Goal: Task Accomplishment & Management: Use online tool/utility

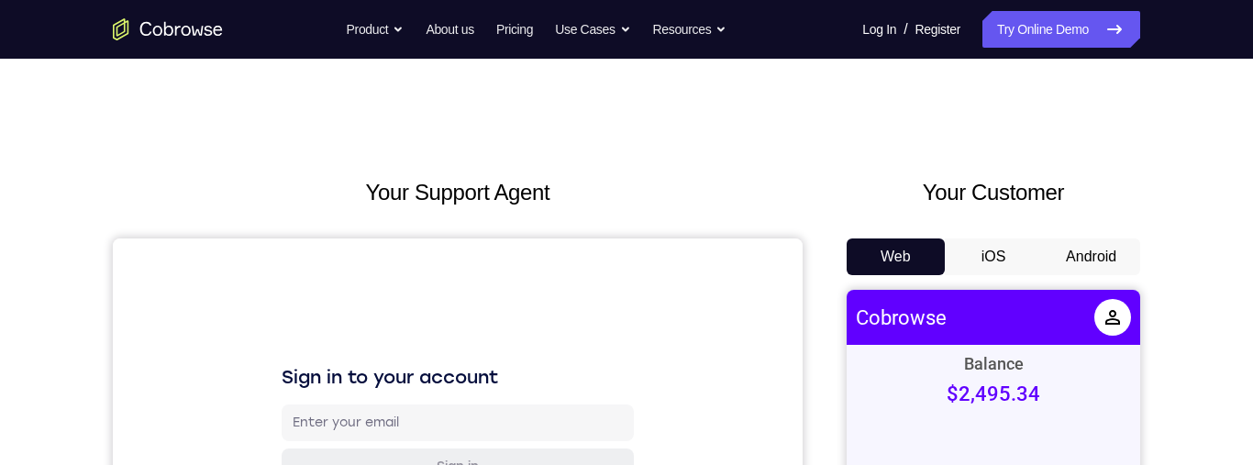
scroll to position [42, 0]
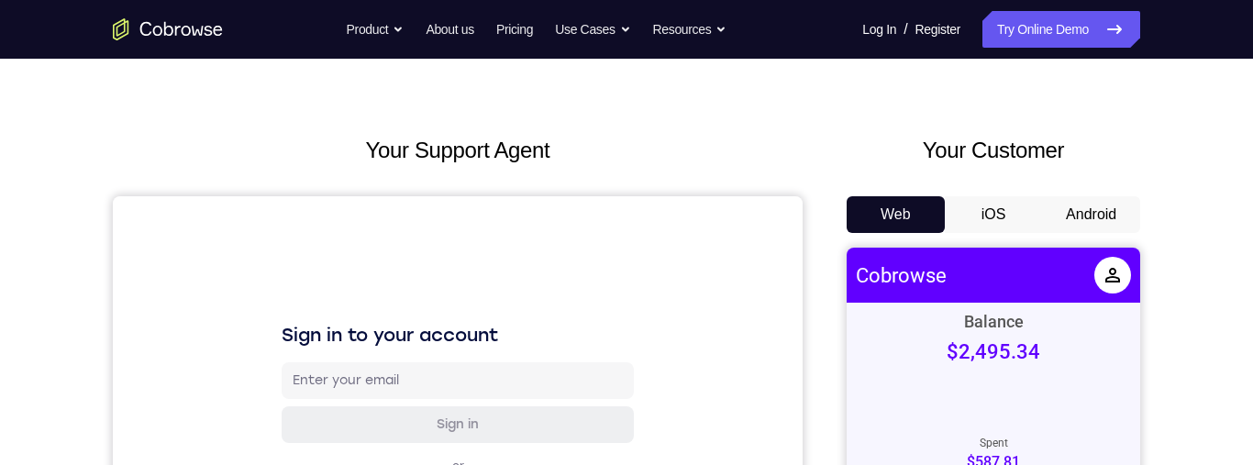
click at [1112, 215] on button "Android" at bounding box center [1091, 214] width 98 height 37
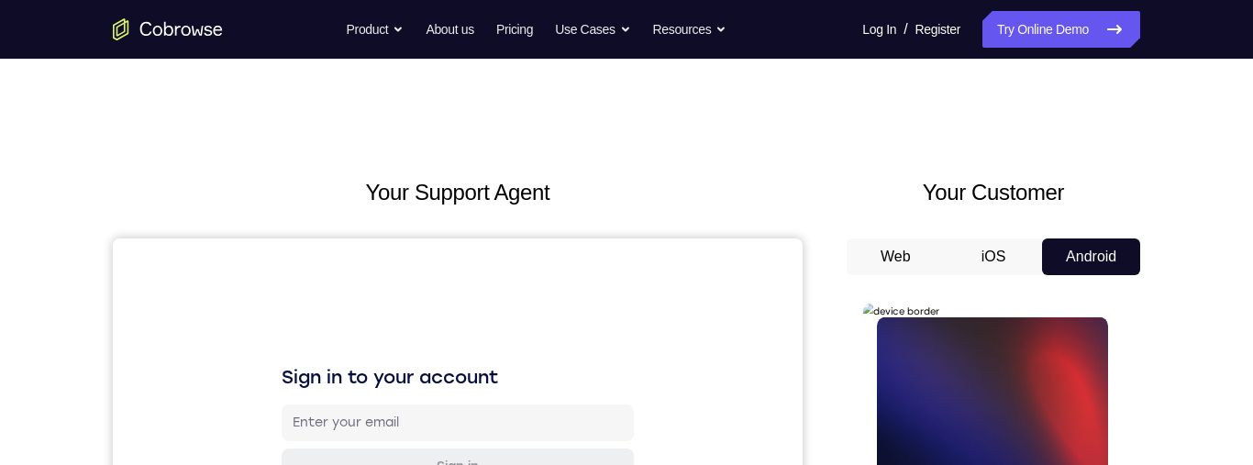
scroll to position [0, 0]
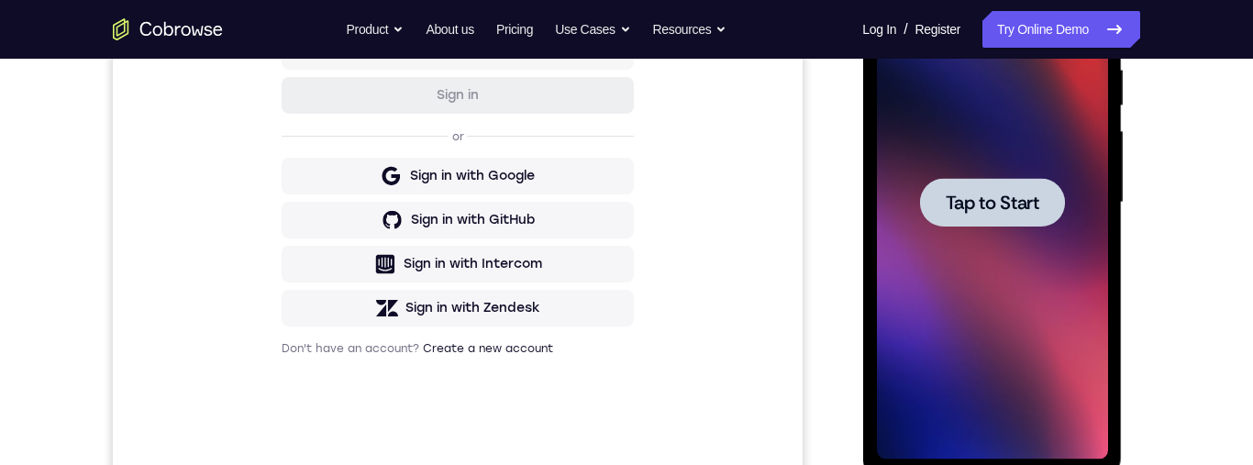
click at [1017, 187] on div at bounding box center [991, 202] width 145 height 49
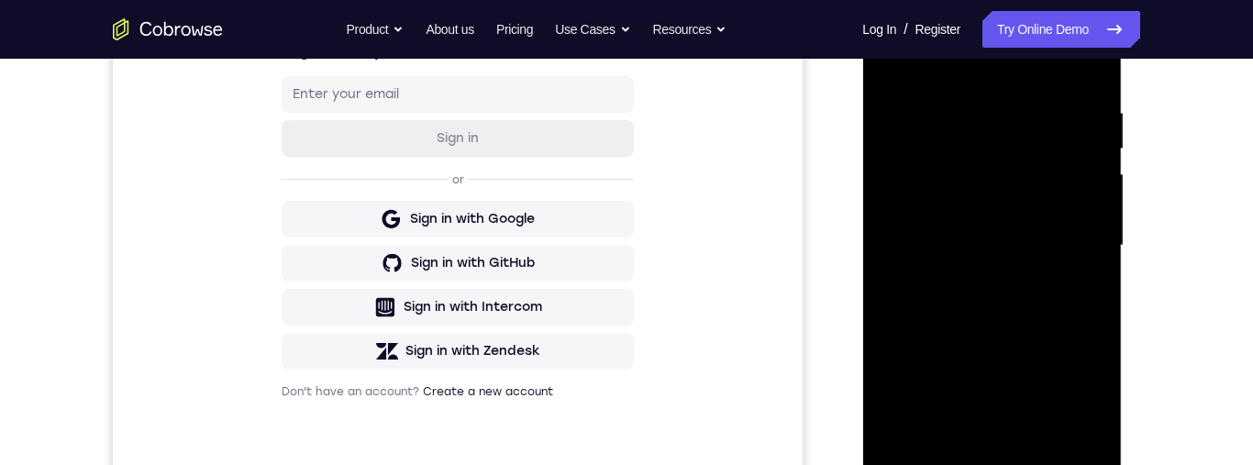
scroll to position [407, 0]
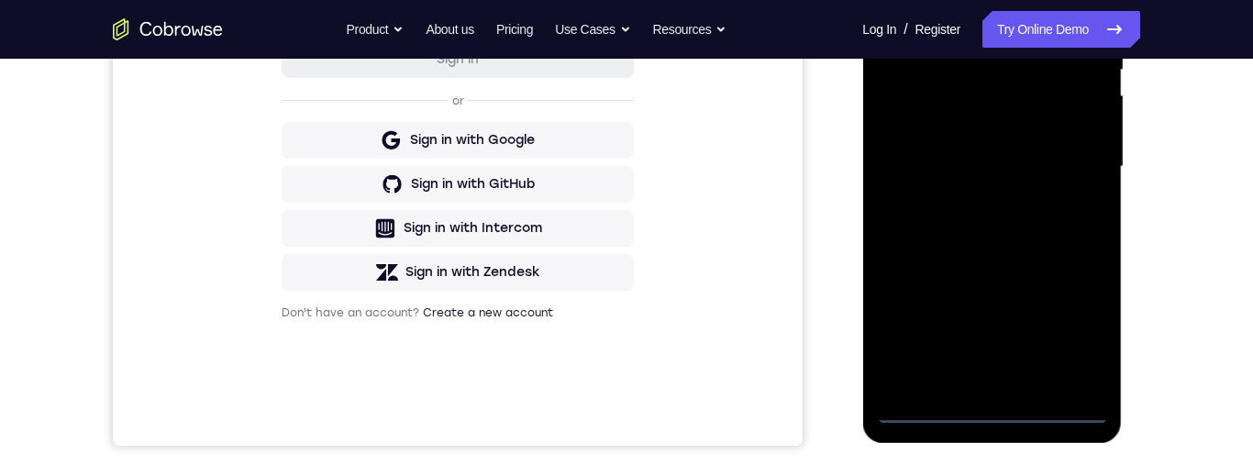
click at [992, 411] on div at bounding box center [991, 167] width 231 height 514
click at [1083, 333] on div at bounding box center [991, 167] width 231 height 514
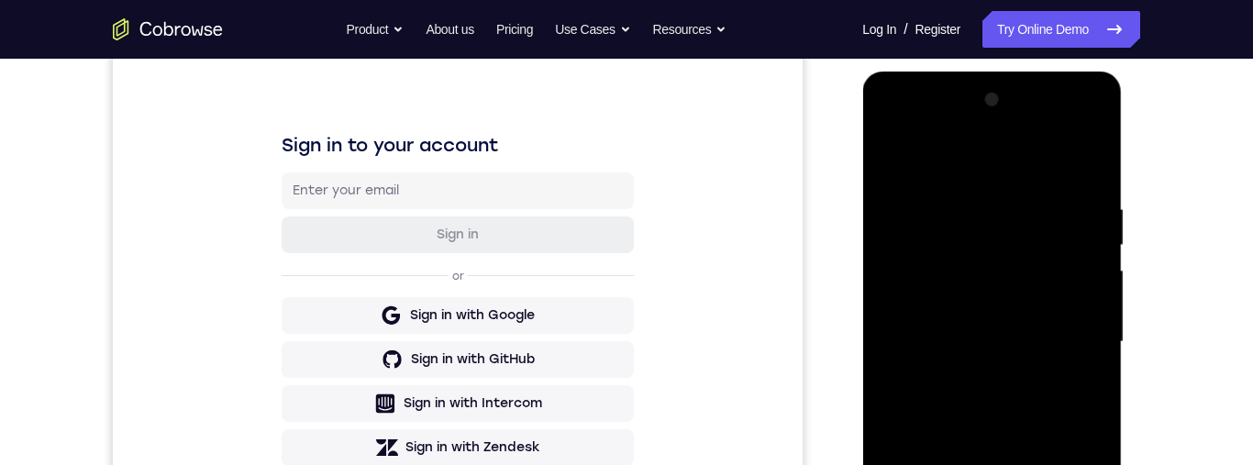
click at [988, 169] on div at bounding box center [991, 342] width 231 height 514
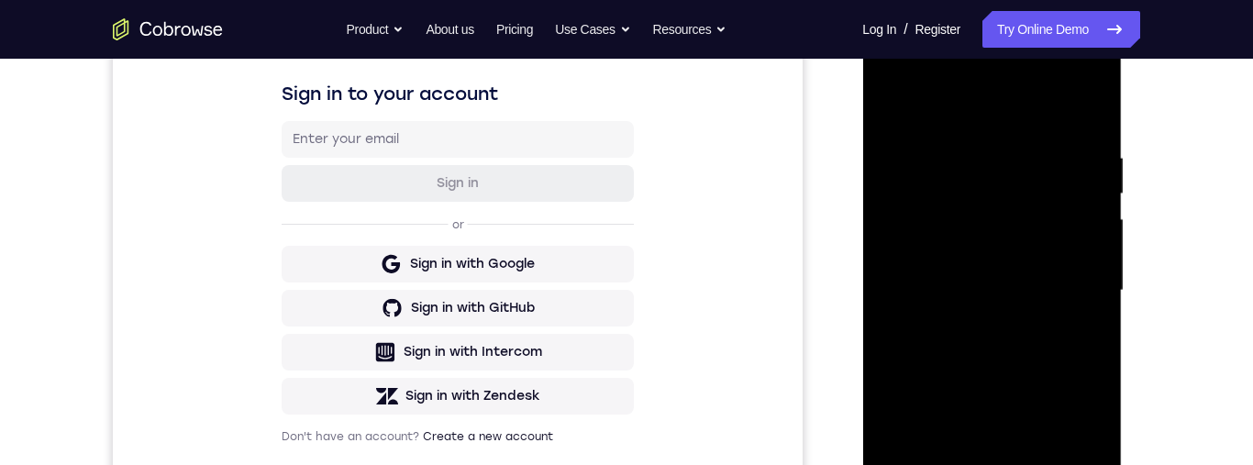
click at [1065, 290] on div at bounding box center [991, 291] width 231 height 514
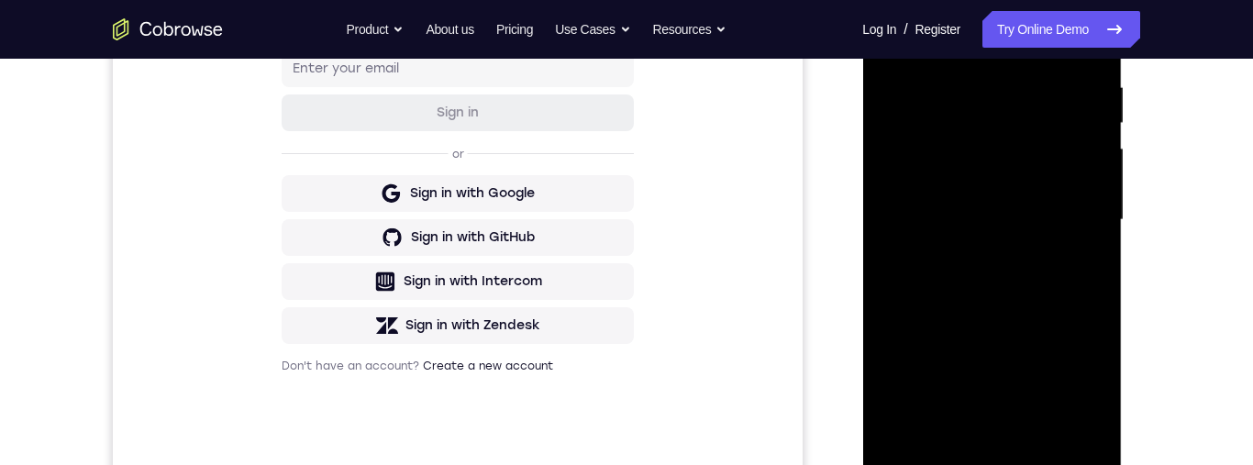
scroll to position [439, 0]
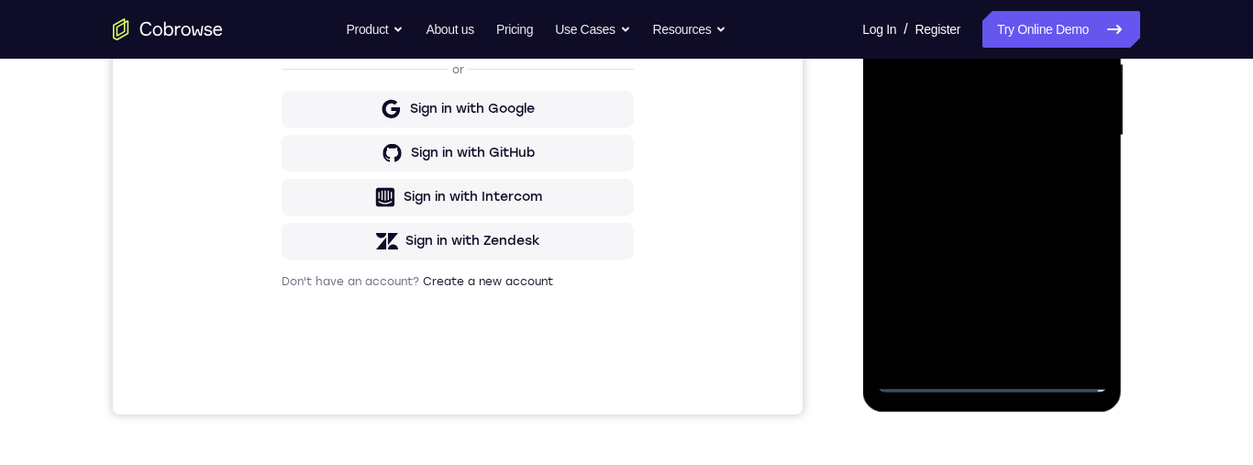
click at [975, 354] on div at bounding box center [991, 136] width 231 height 514
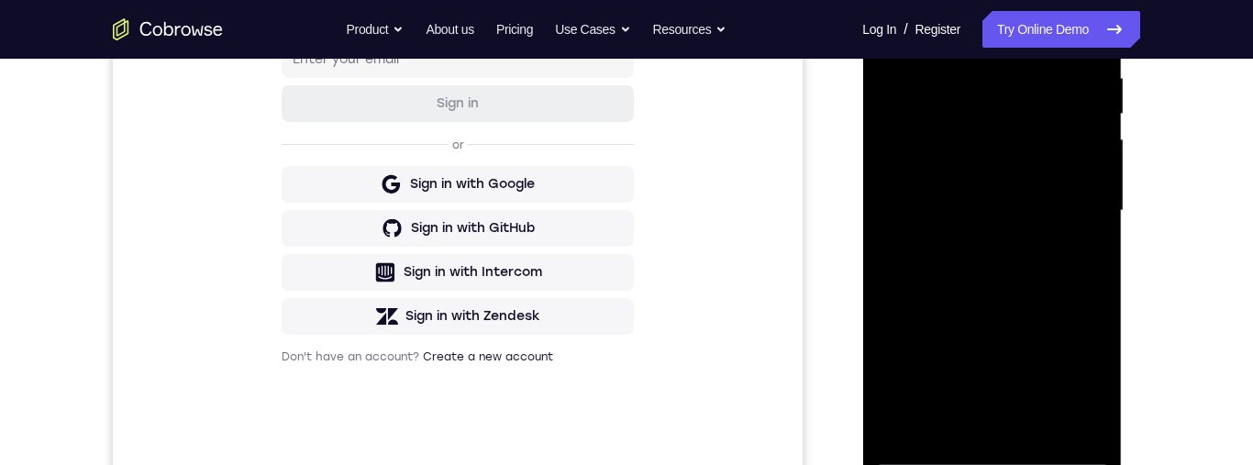
scroll to position [351, 0]
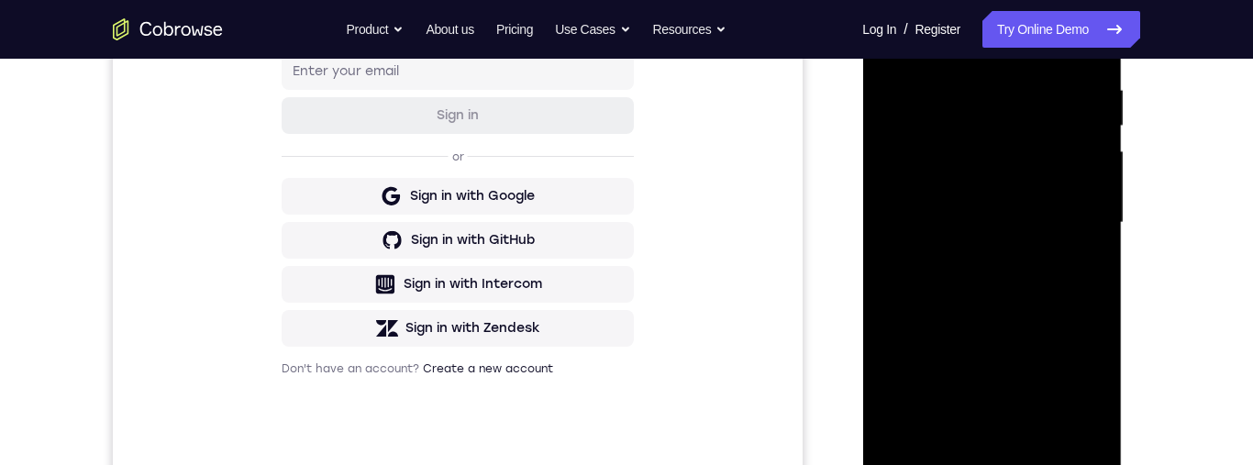
click at [1009, 204] on div at bounding box center [991, 223] width 231 height 514
click at [1022, 175] on div at bounding box center [991, 224] width 231 height 514
click at [1083, 180] on div at bounding box center [991, 224] width 231 height 514
click at [1083, 188] on div at bounding box center [991, 224] width 231 height 514
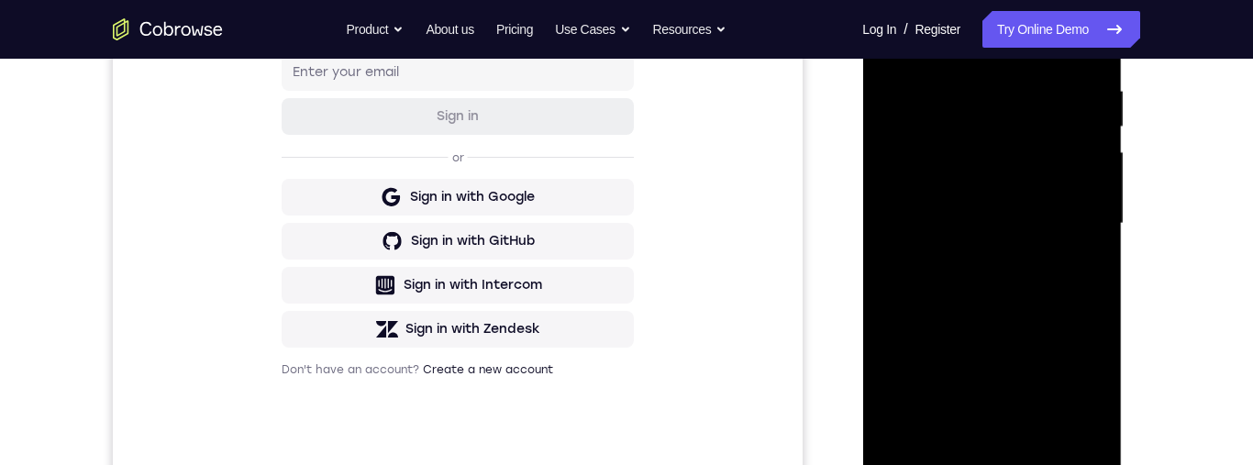
click at [1068, 222] on div at bounding box center [991, 224] width 231 height 514
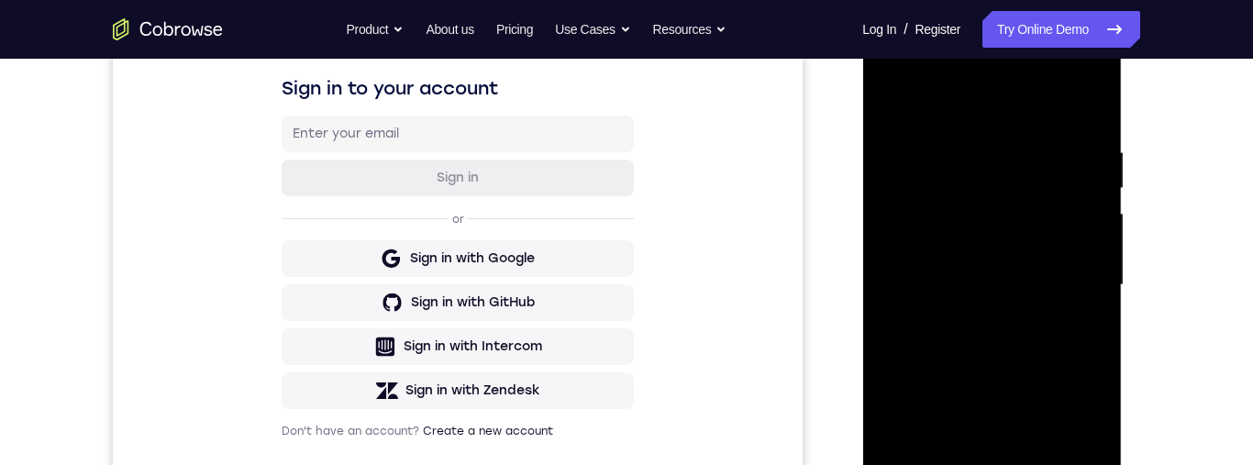
click at [1053, 341] on div at bounding box center [991, 285] width 231 height 514
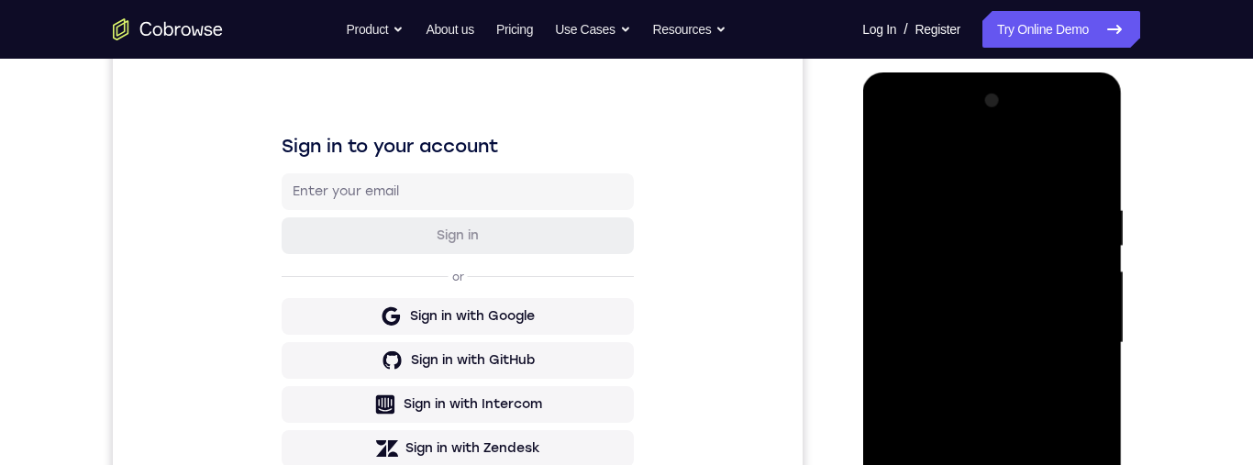
click at [1076, 155] on div at bounding box center [991, 343] width 231 height 514
click at [983, 391] on div at bounding box center [991, 343] width 231 height 514
click at [1025, 403] on div at bounding box center [991, 343] width 231 height 514
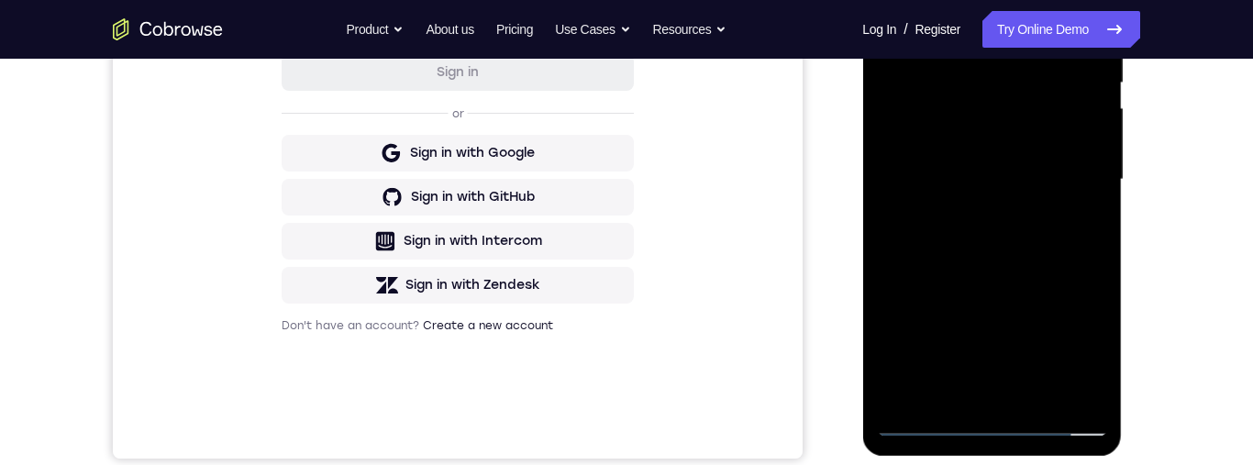
scroll to position [333, 0]
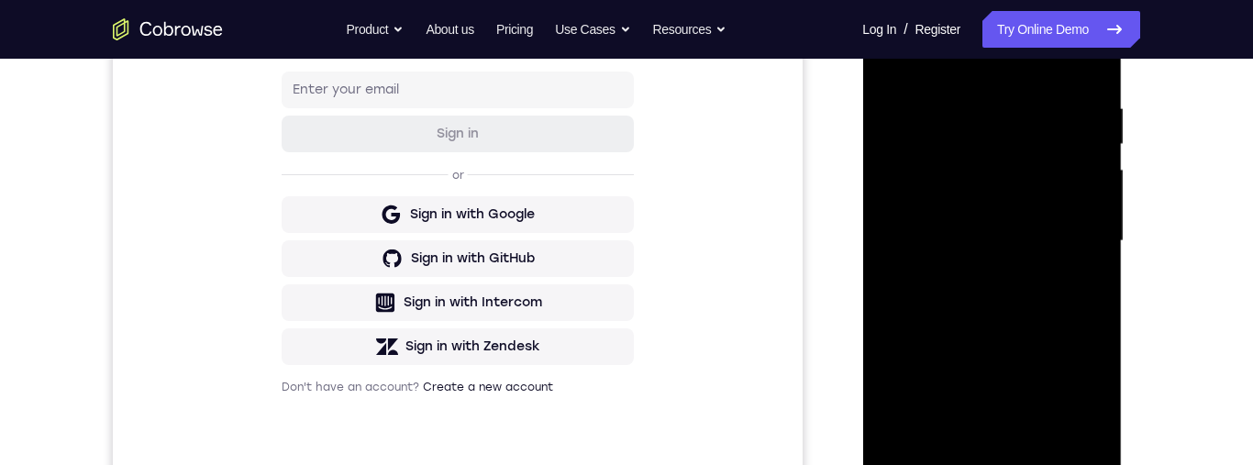
click at [1039, 309] on div at bounding box center [991, 241] width 231 height 514
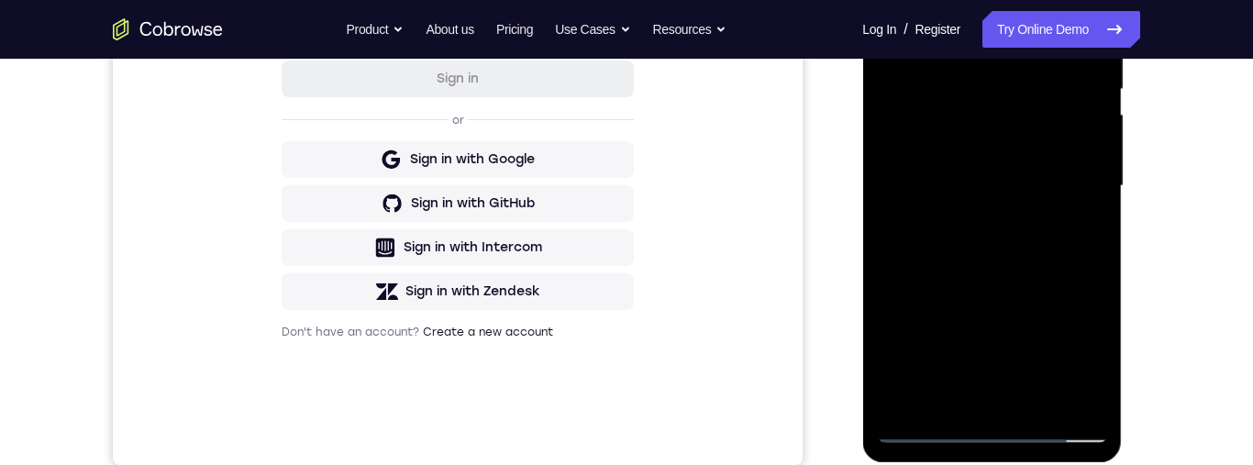
scroll to position [427, 0]
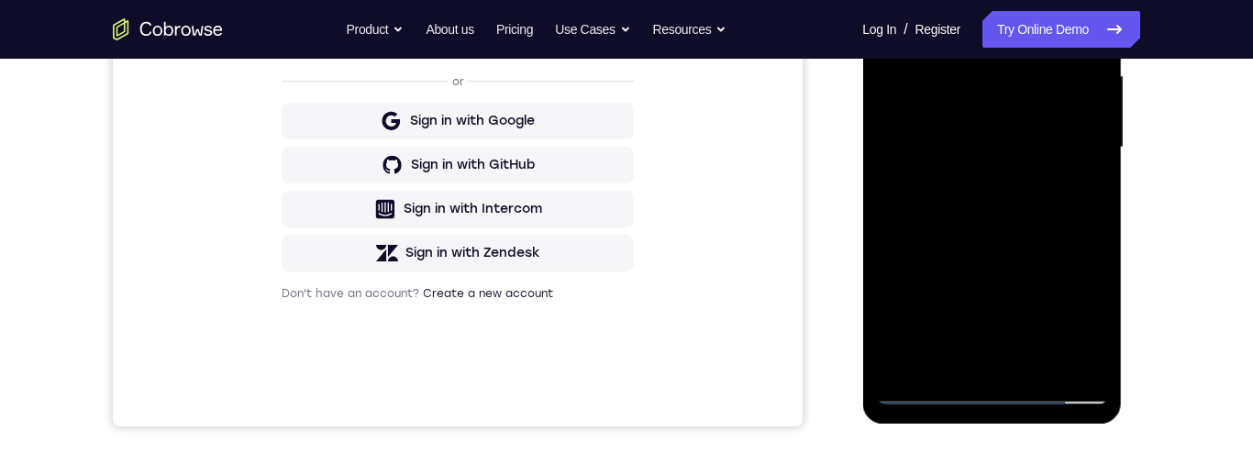
click at [1037, 355] on div at bounding box center [991, 148] width 231 height 514
click at [999, 249] on div at bounding box center [991, 148] width 231 height 514
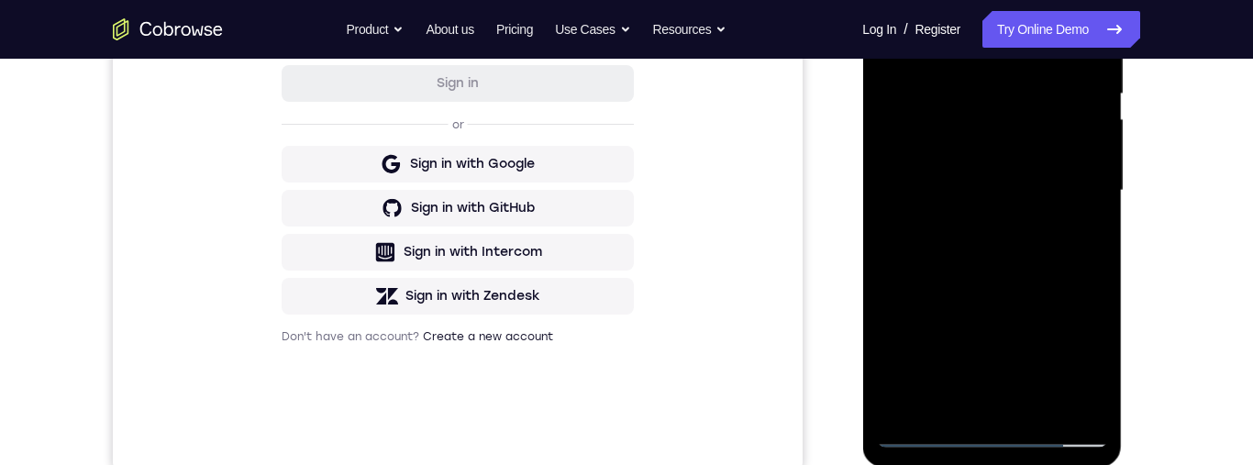
scroll to position [344, 0]
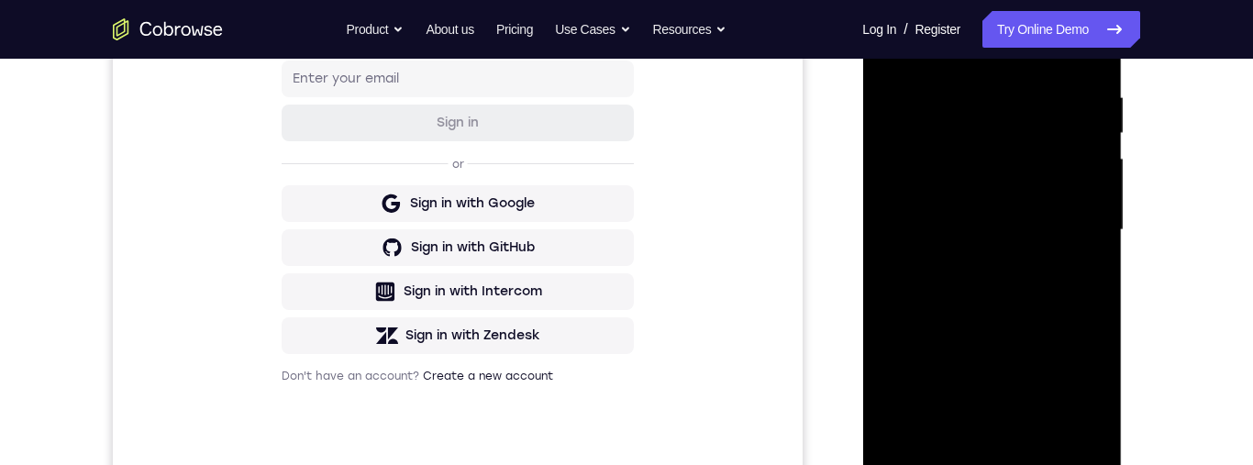
click at [1024, 199] on div at bounding box center [991, 230] width 231 height 514
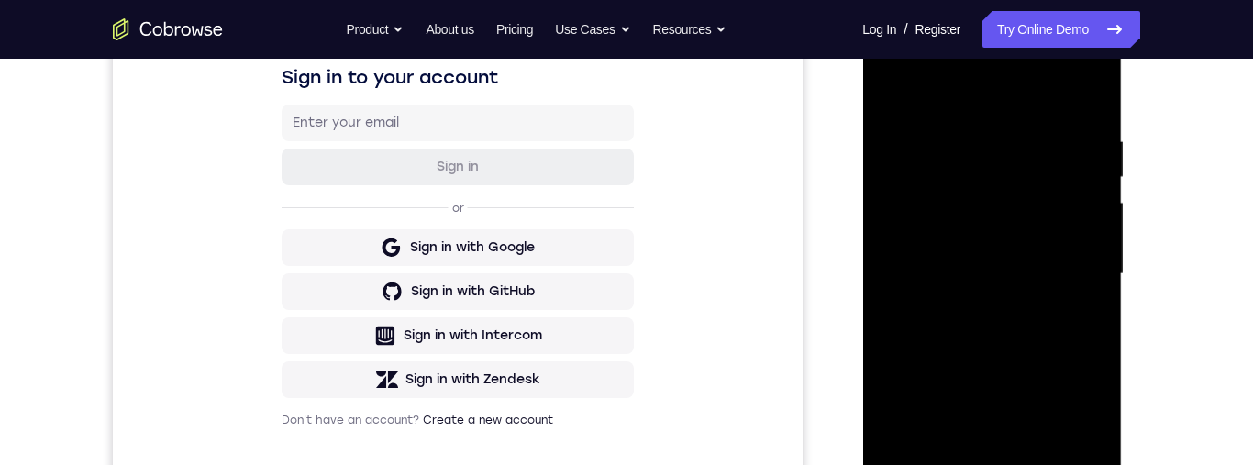
scroll to position [251, 0]
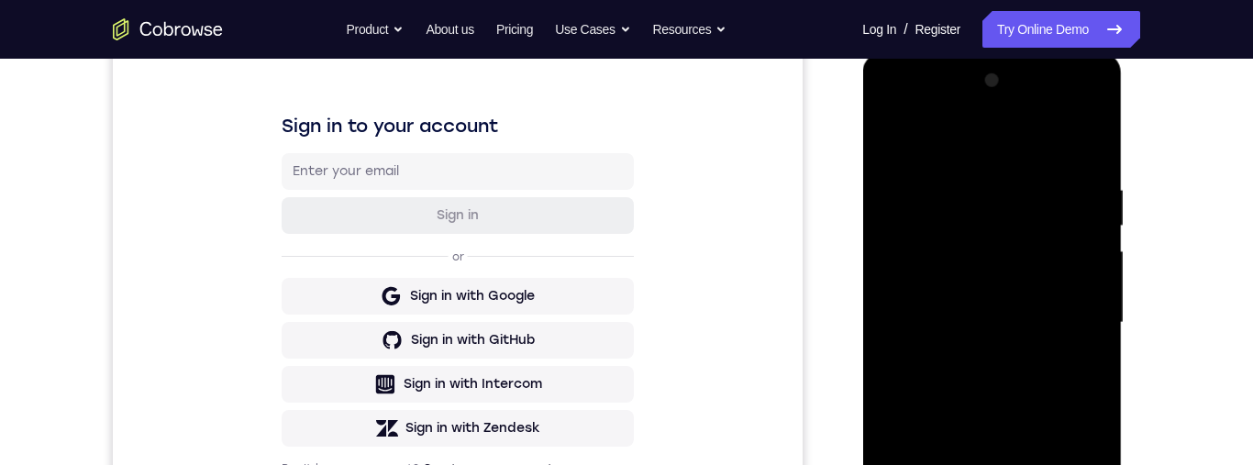
click at [889, 142] on div at bounding box center [991, 323] width 231 height 514
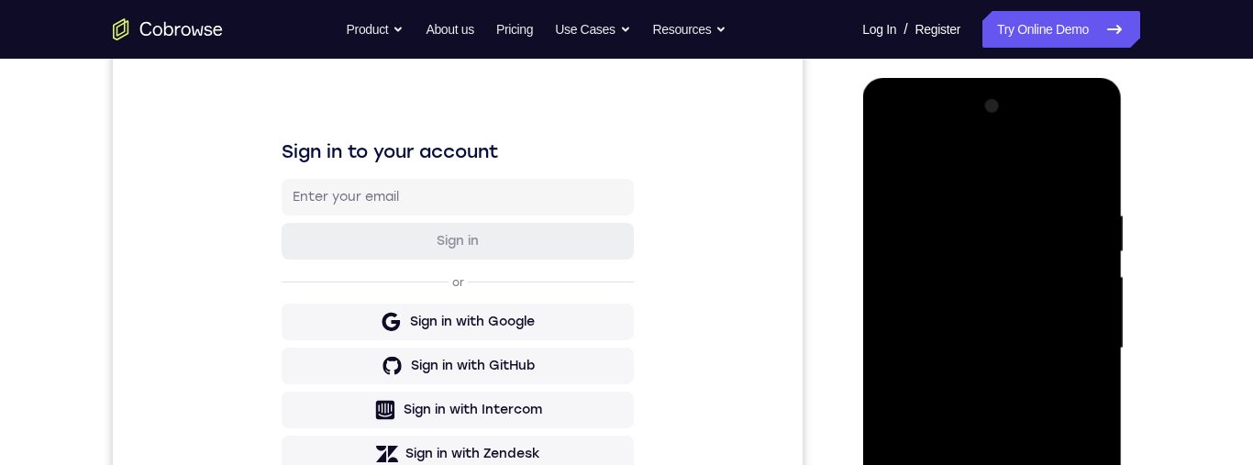
scroll to position [318, 0]
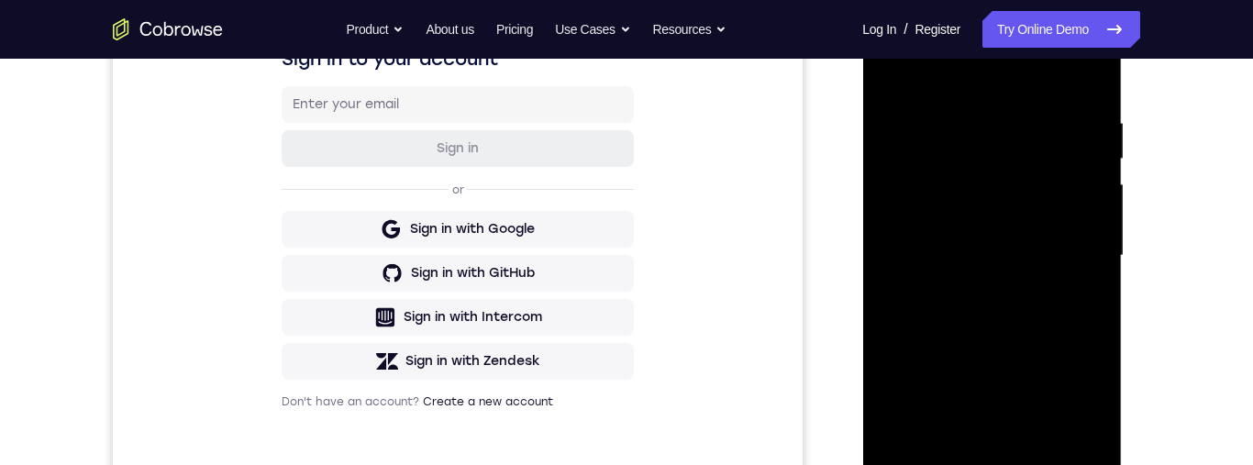
click at [1050, 264] on div at bounding box center [991, 256] width 231 height 514
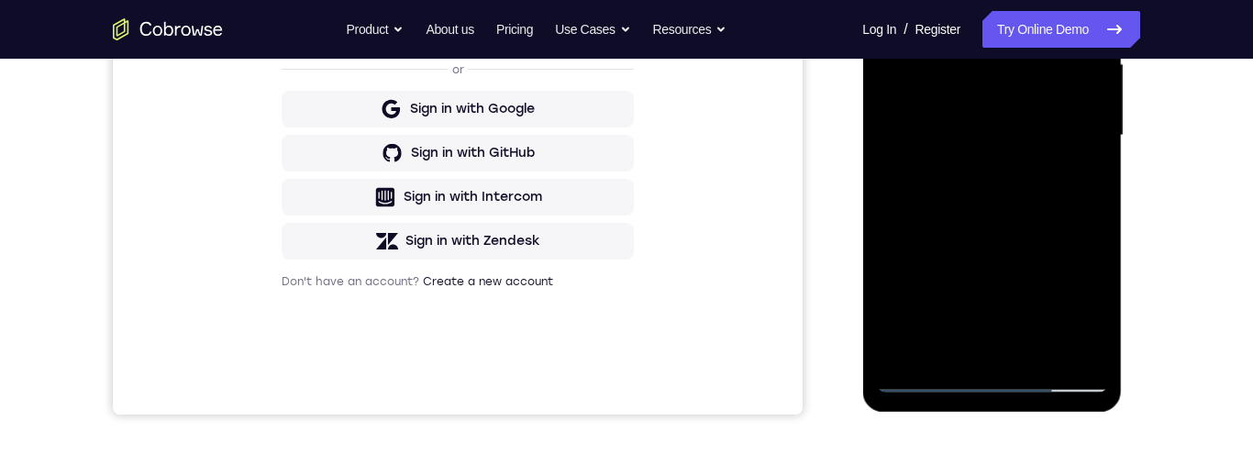
scroll to position [284, 0]
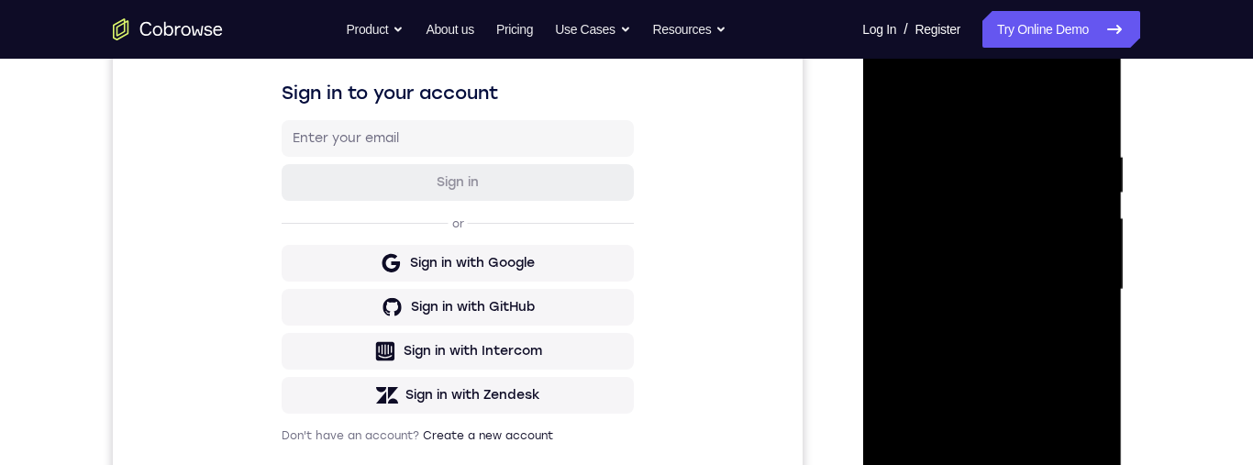
click at [888, 108] on div at bounding box center [991, 290] width 231 height 514
click at [1062, 347] on div at bounding box center [991, 292] width 231 height 514
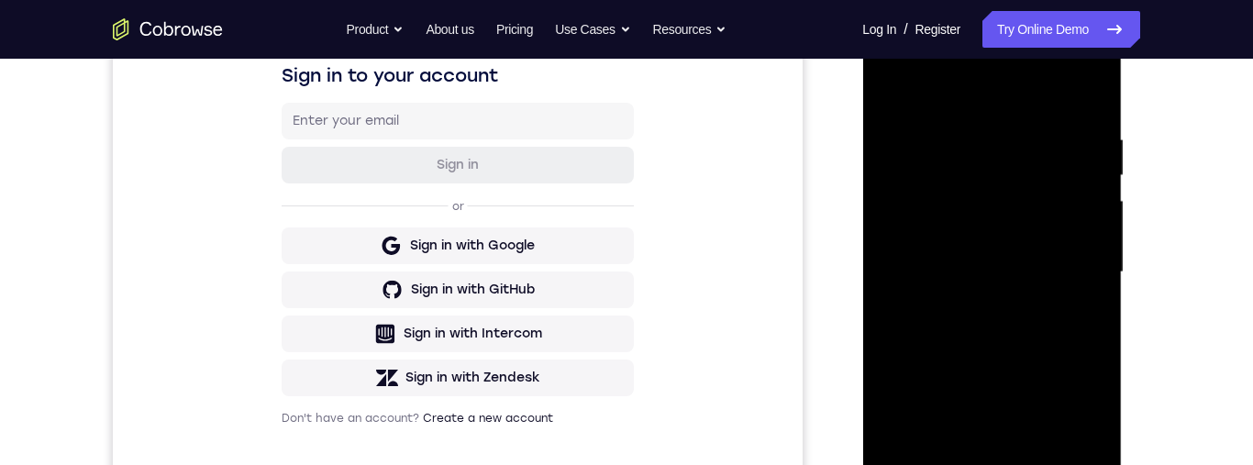
scroll to position [208, 0]
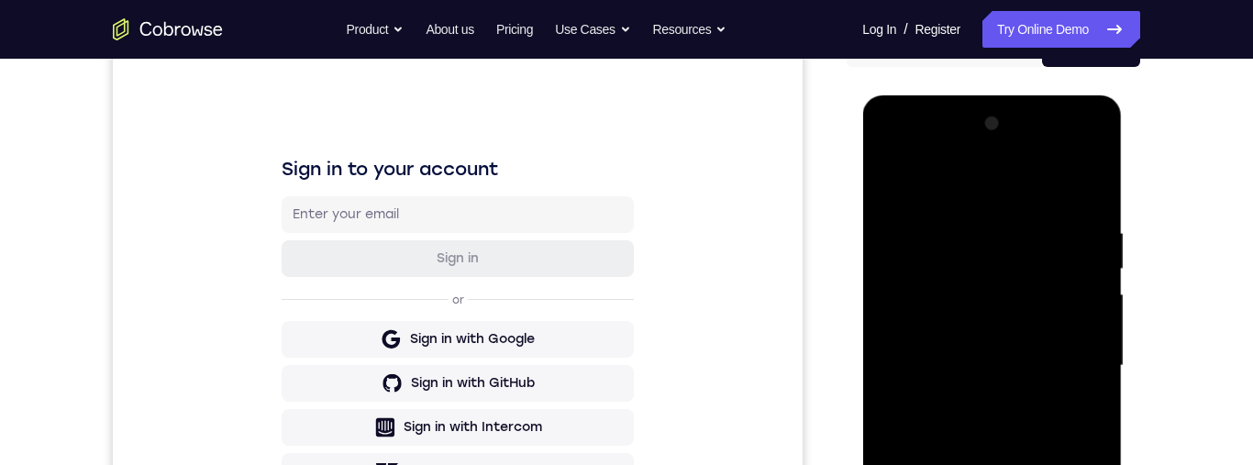
click at [893, 181] on div at bounding box center [991, 366] width 231 height 514
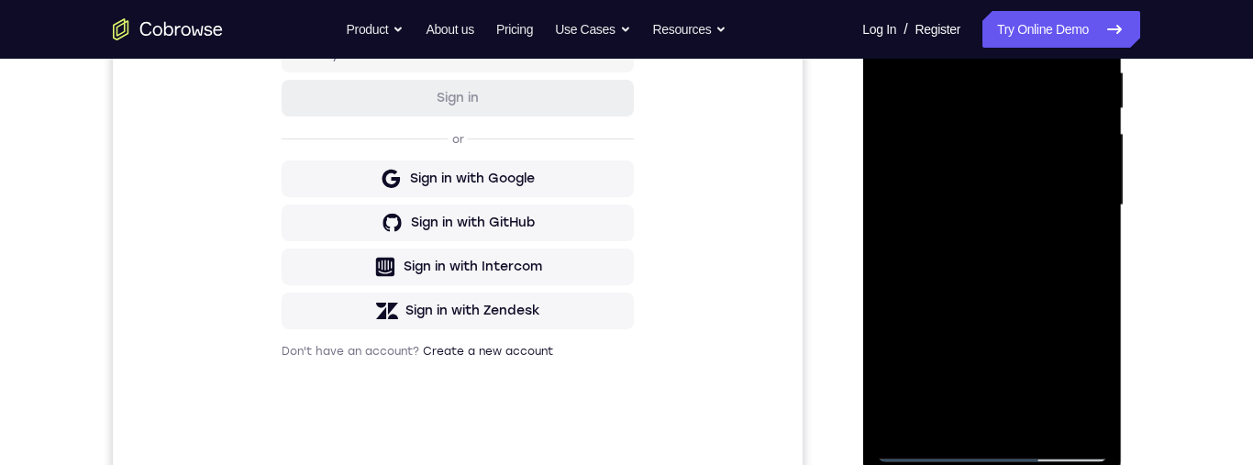
scroll to position [394, 0]
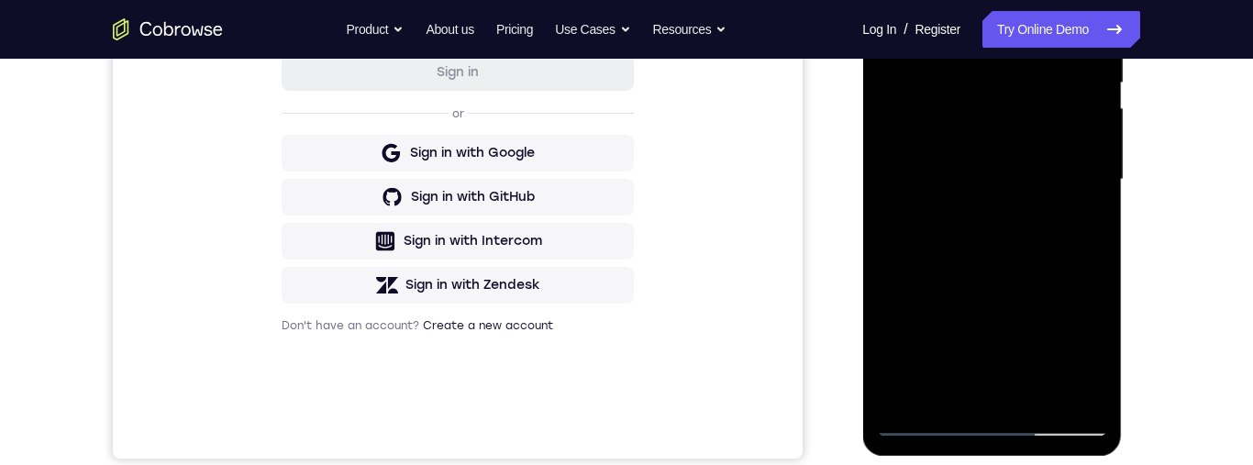
click at [1019, 192] on div at bounding box center [991, 180] width 231 height 514
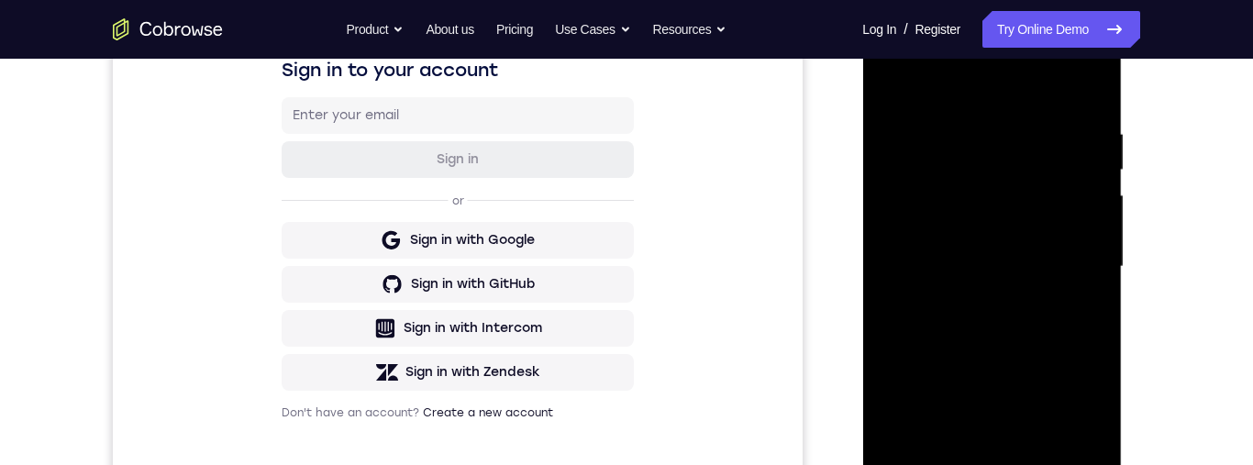
scroll to position [239, 0]
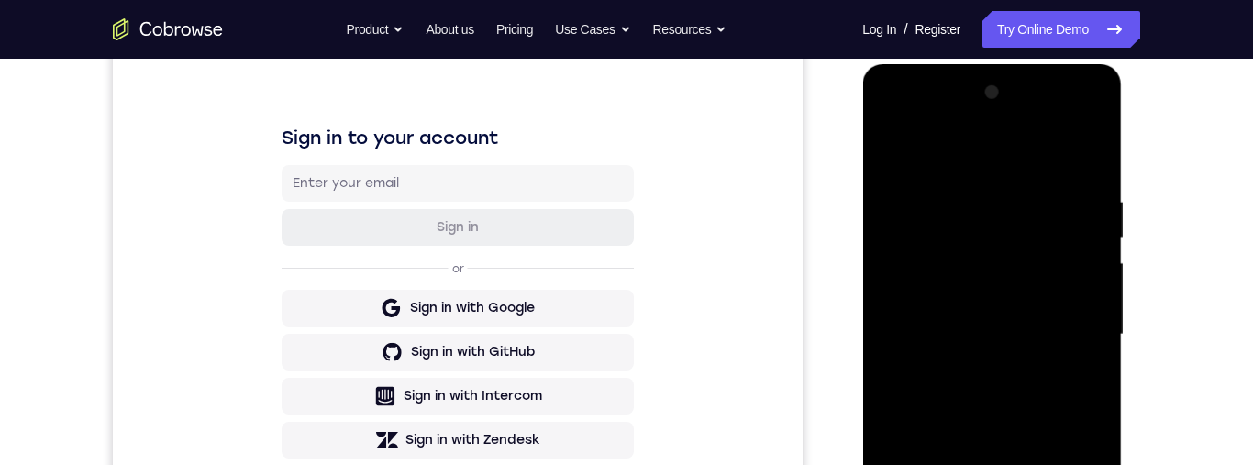
click at [888, 148] on div at bounding box center [991, 335] width 231 height 514
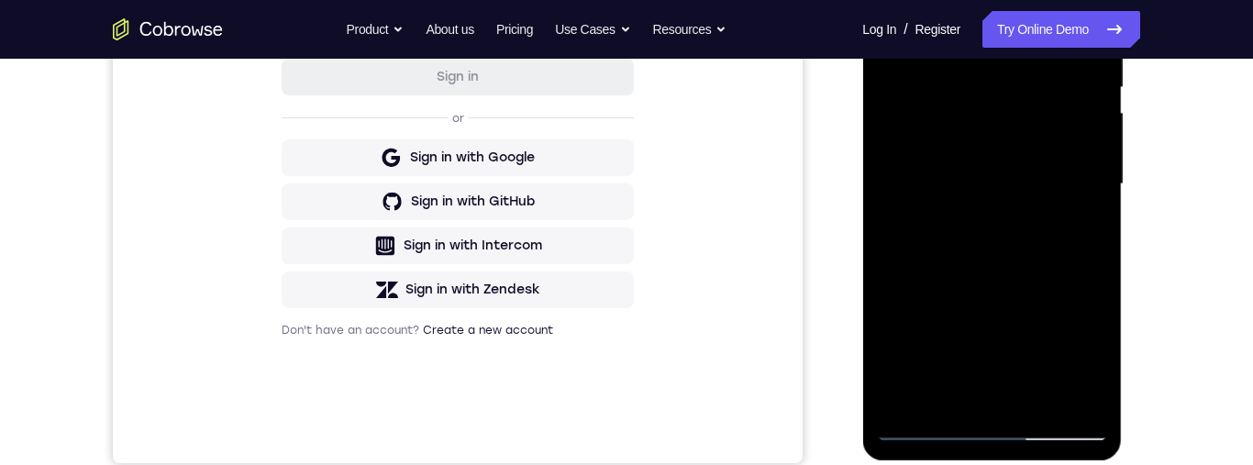
click at [1039, 277] on div at bounding box center [991, 185] width 231 height 514
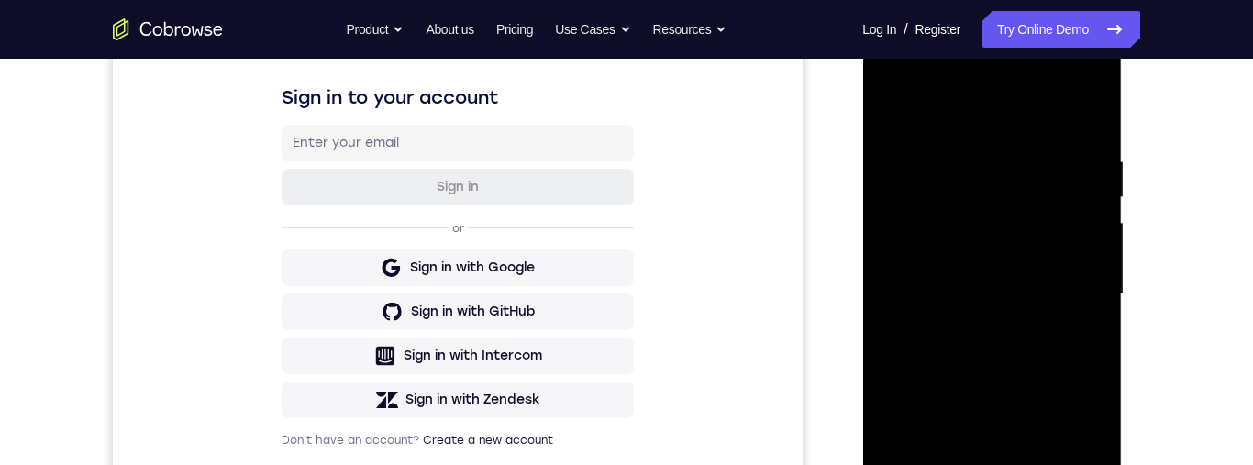
scroll to position [193, 0]
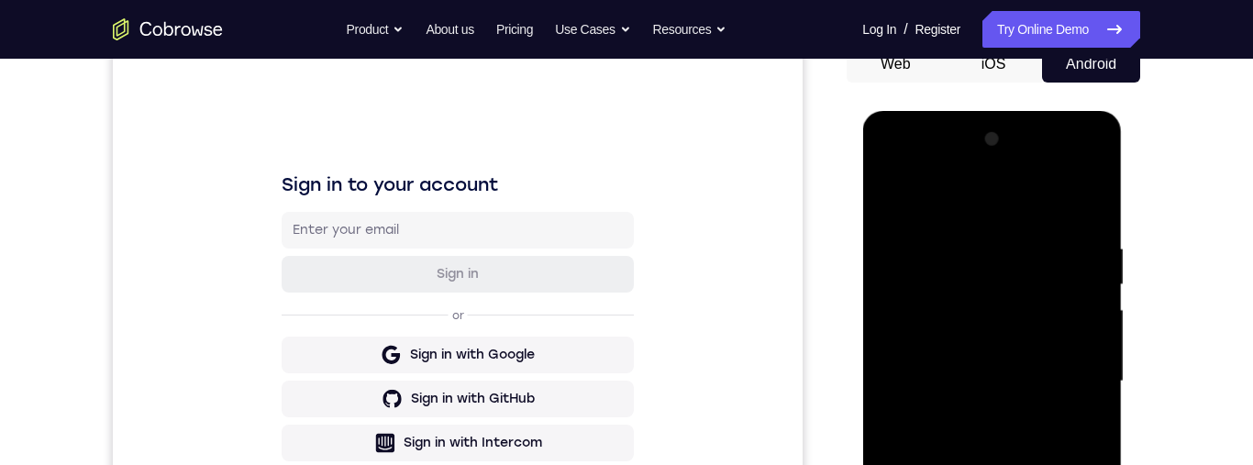
click at [889, 202] on div at bounding box center [991, 382] width 231 height 514
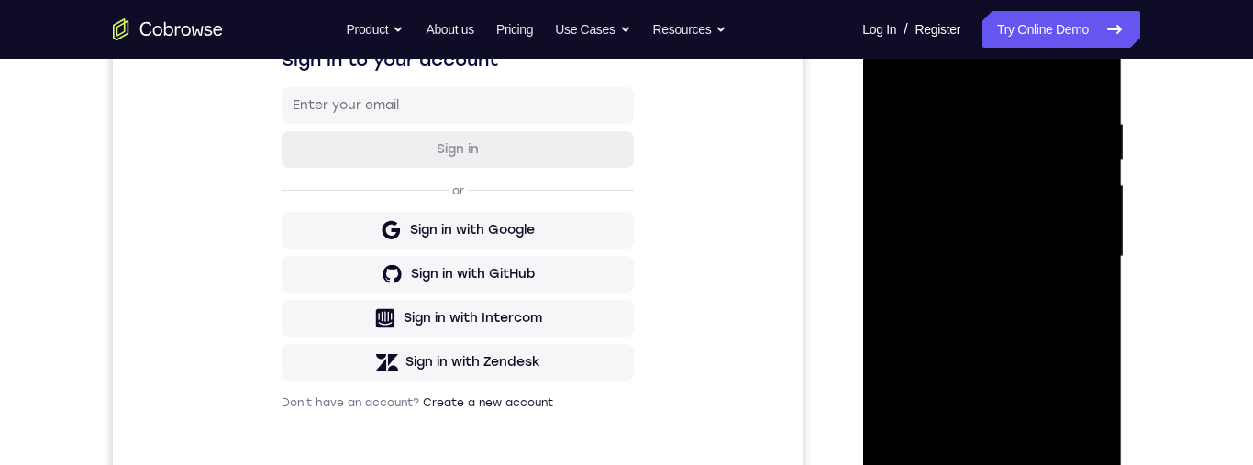
scroll to position [231, 0]
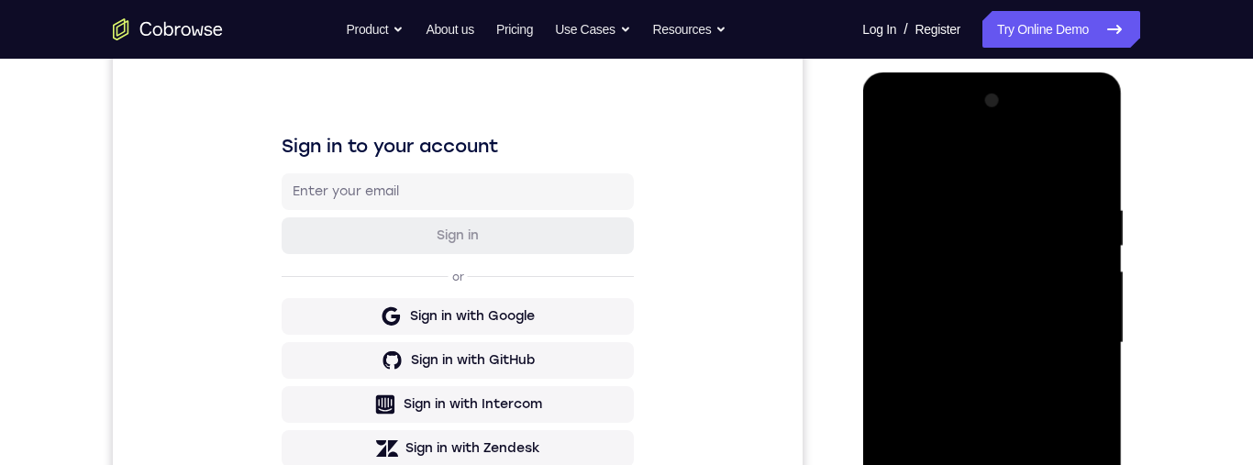
click at [891, 164] on div at bounding box center [991, 343] width 231 height 514
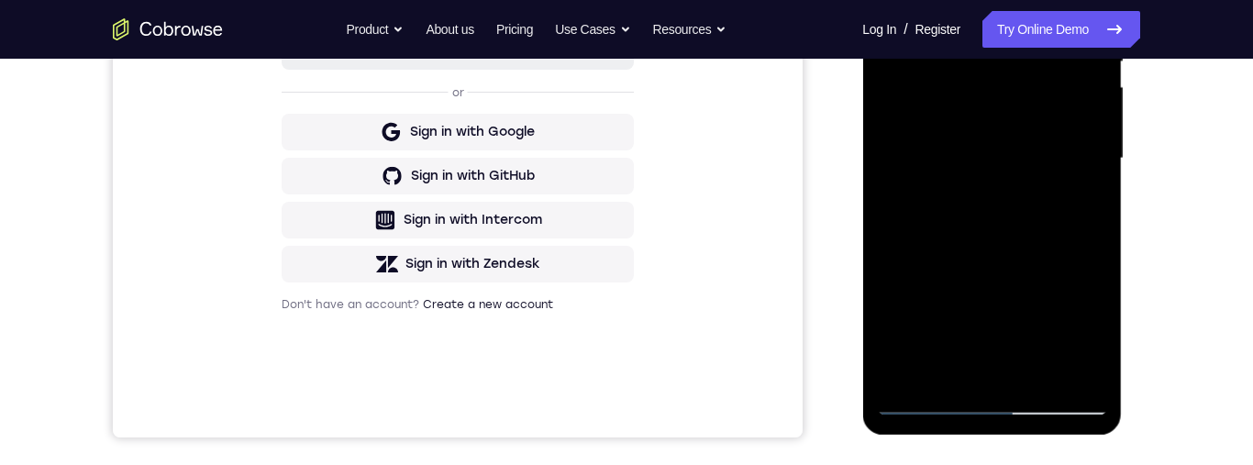
scroll to position [389, 0]
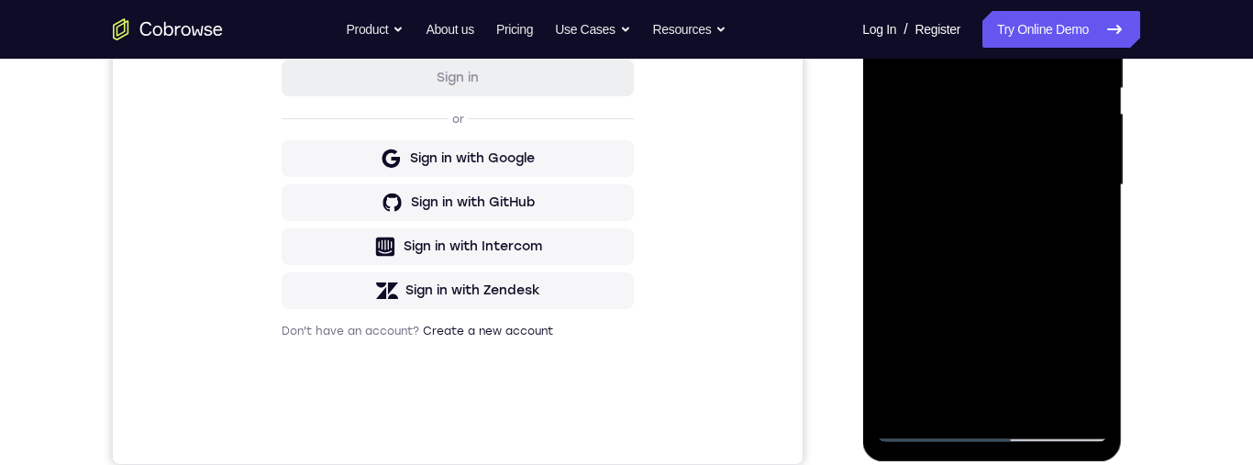
click at [1039, 406] on div at bounding box center [991, 185] width 231 height 514
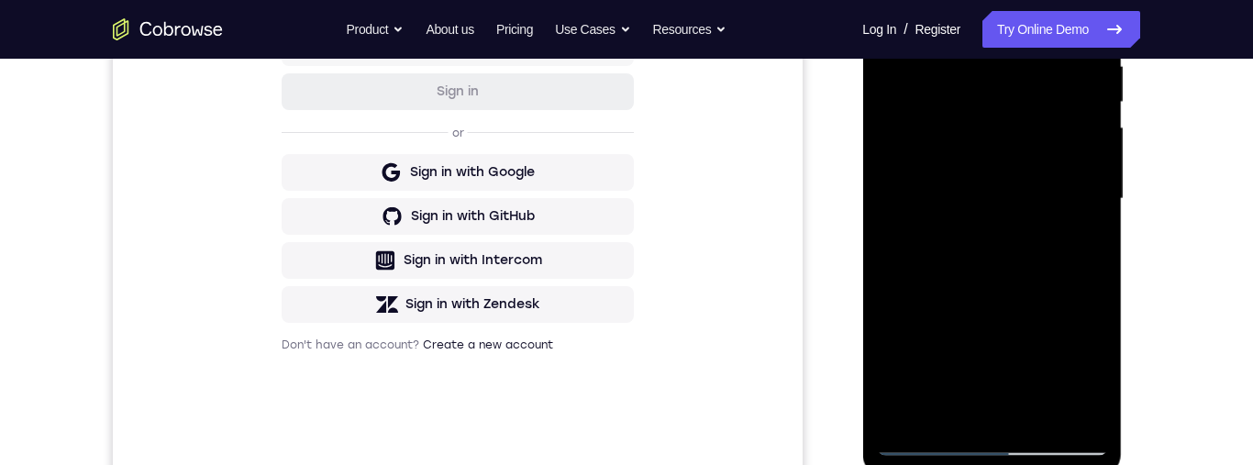
click at [1020, 338] on div at bounding box center [991, 199] width 231 height 514
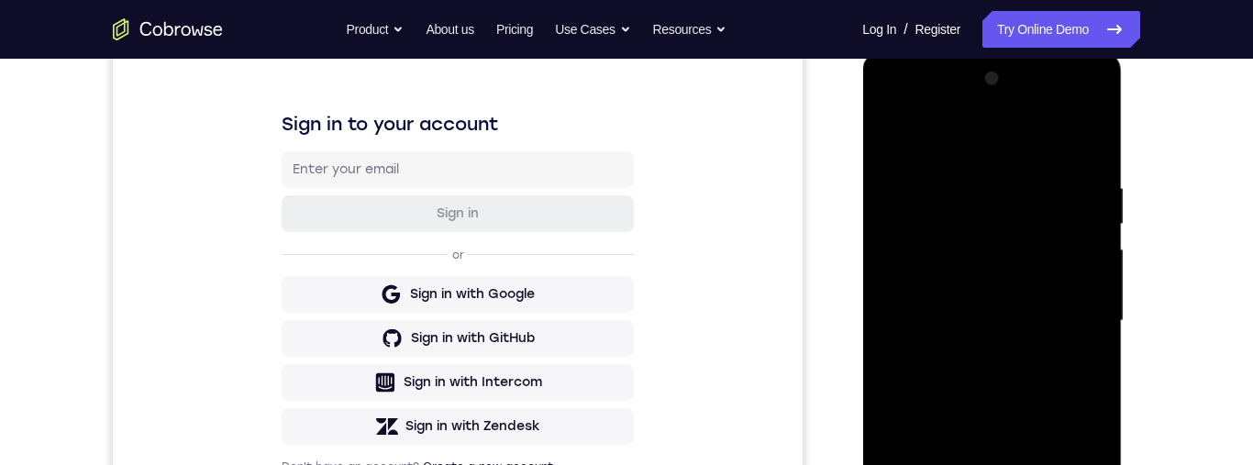
scroll to position [220, 0]
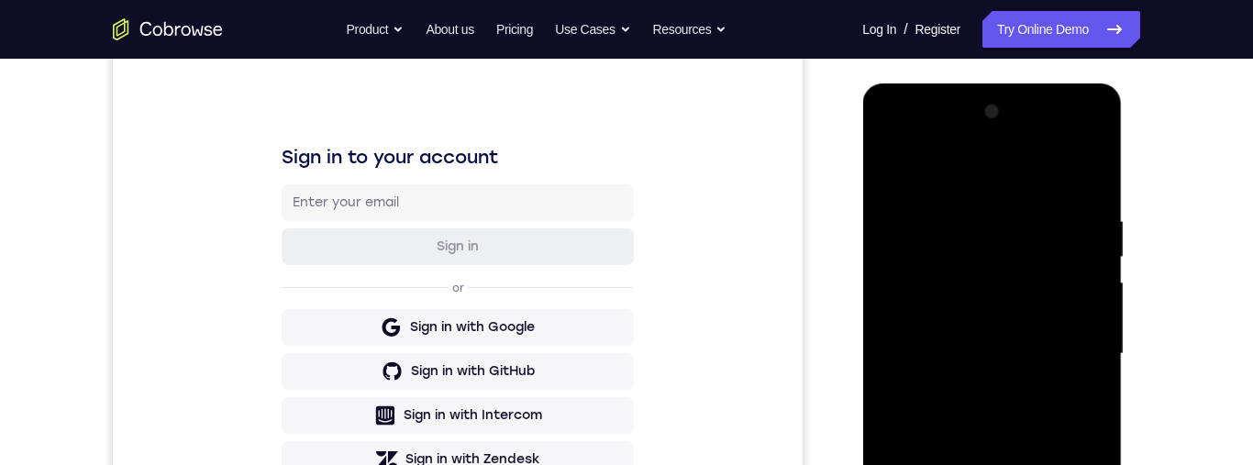
click at [892, 168] on div at bounding box center [991, 354] width 231 height 514
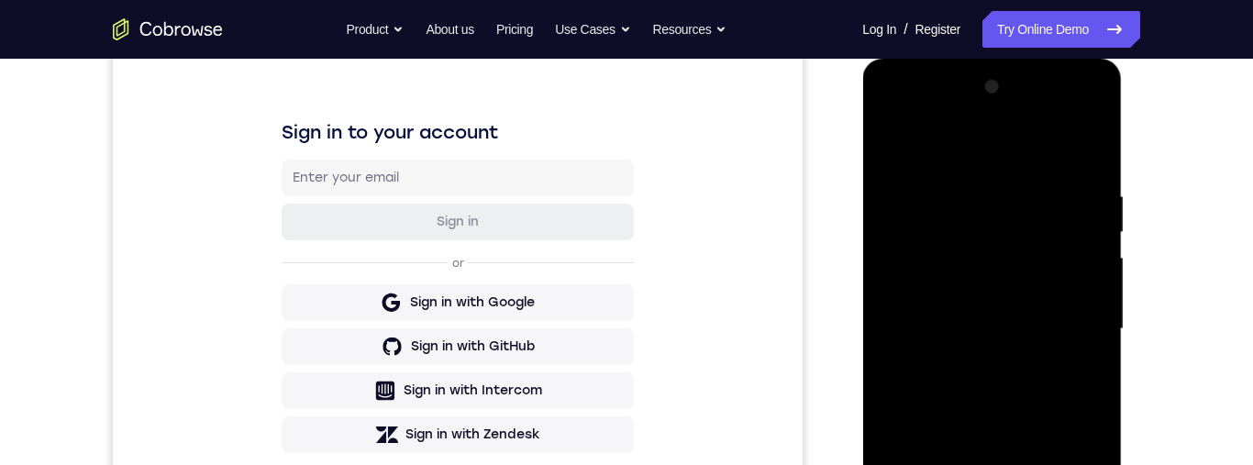
scroll to position [287, 0]
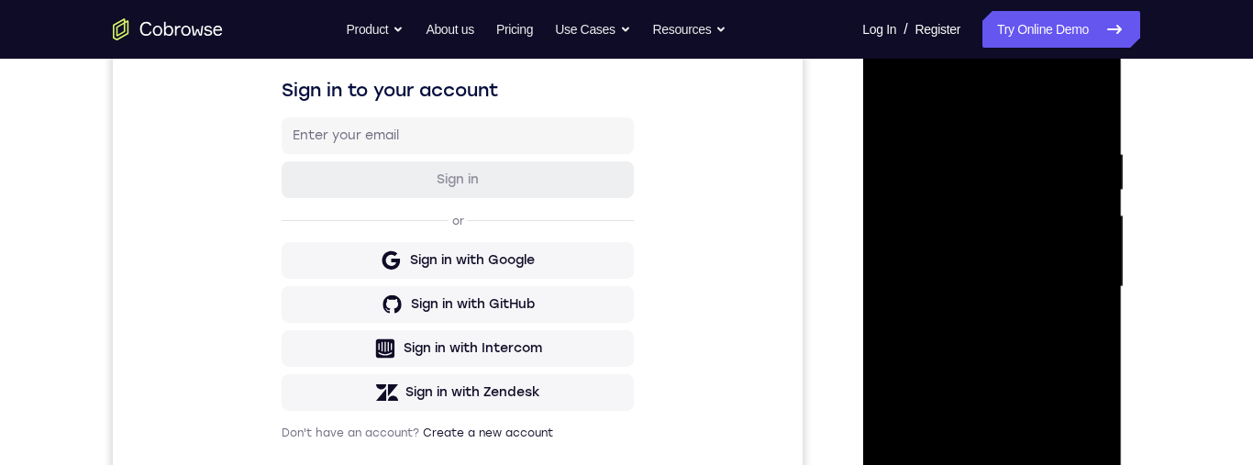
click at [1042, 301] on div at bounding box center [991, 287] width 231 height 514
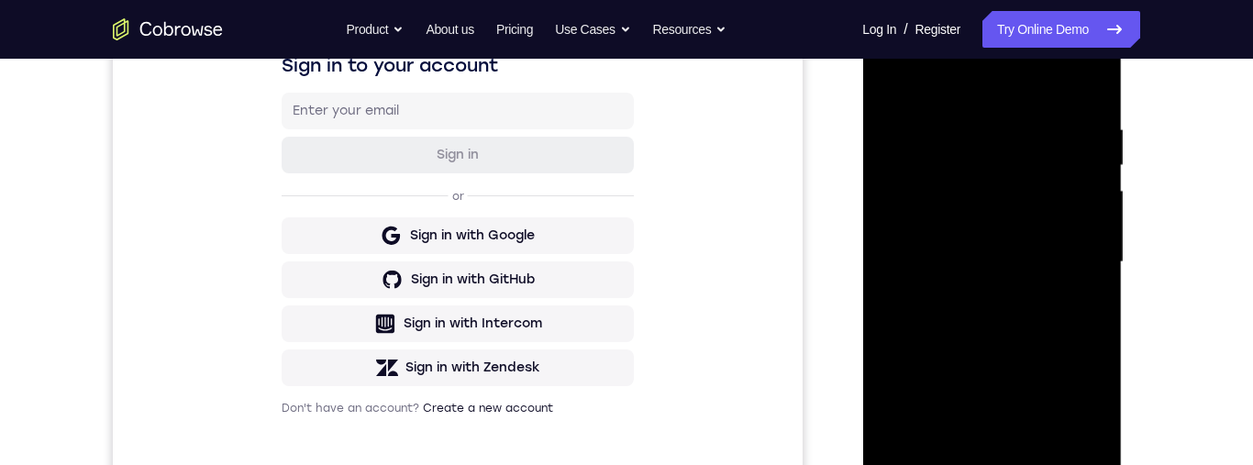
scroll to position [278, 0]
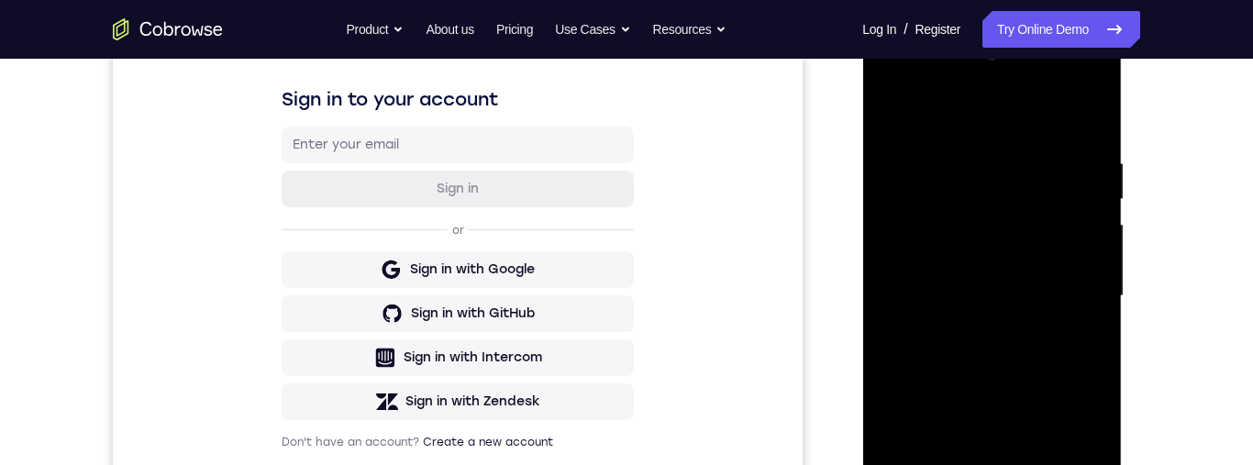
click at [882, 111] on div at bounding box center [991, 296] width 231 height 514
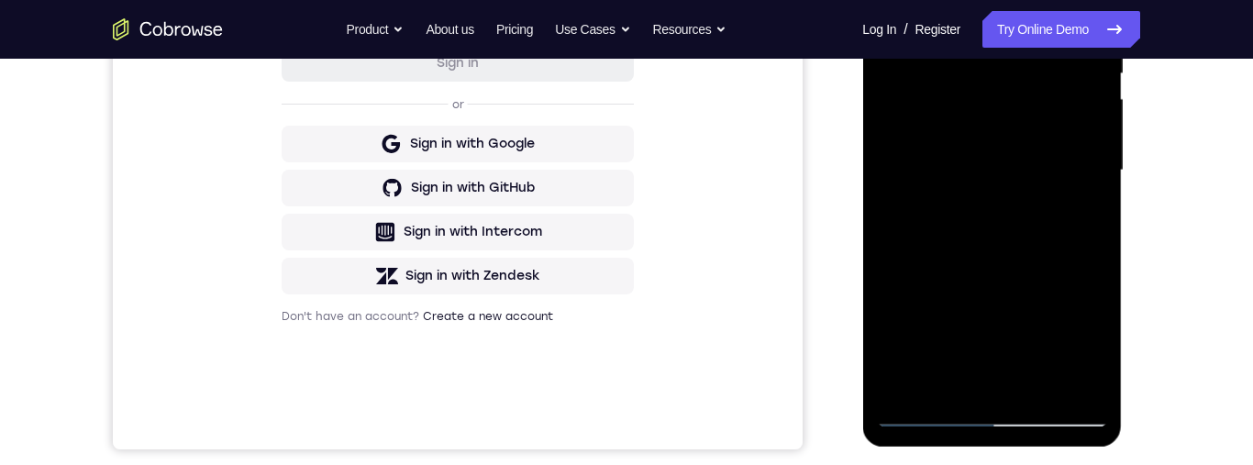
scroll to position [406, 0]
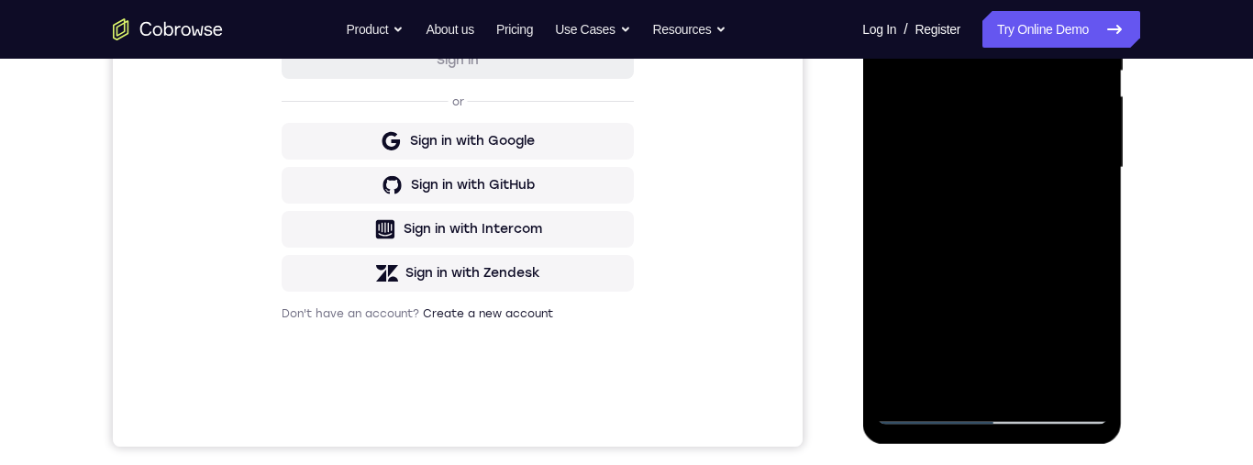
click at [1050, 256] on div at bounding box center [991, 168] width 231 height 514
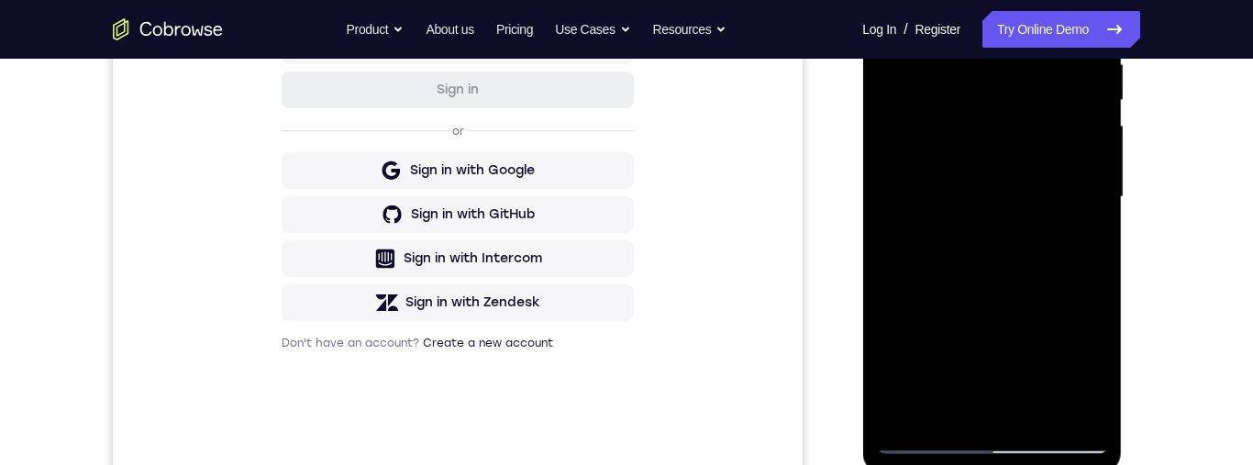
scroll to position [222, 0]
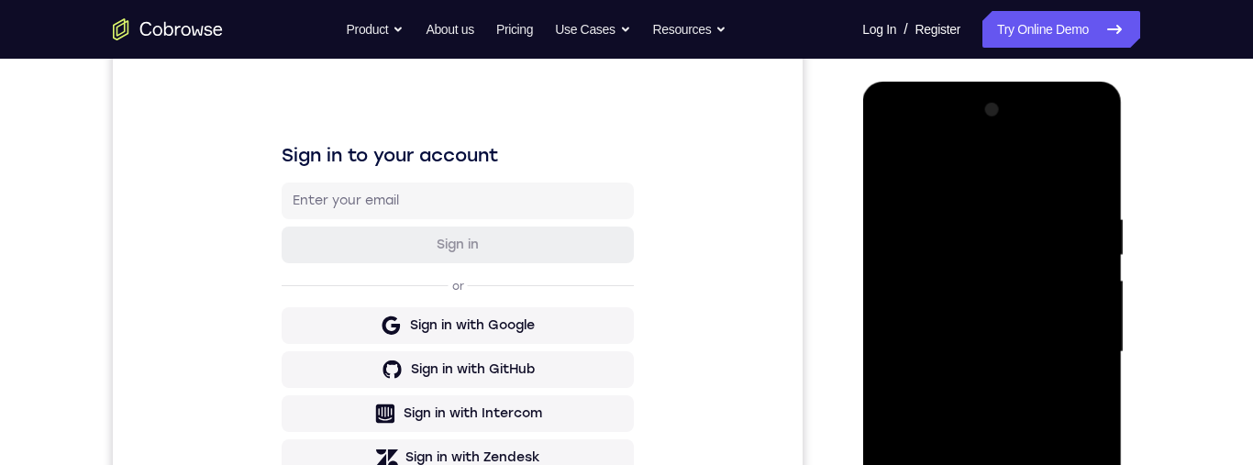
click at [888, 170] on div at bounding box center [991, 352] width 231 height 514
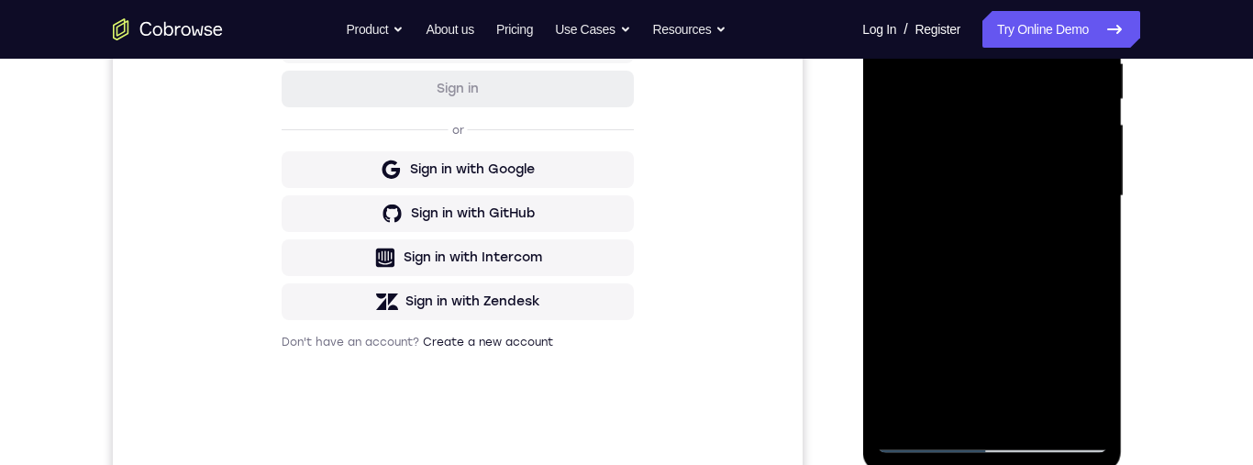
click at [1037, 300] on div at bounding box center [991, 196] width 231 height 514
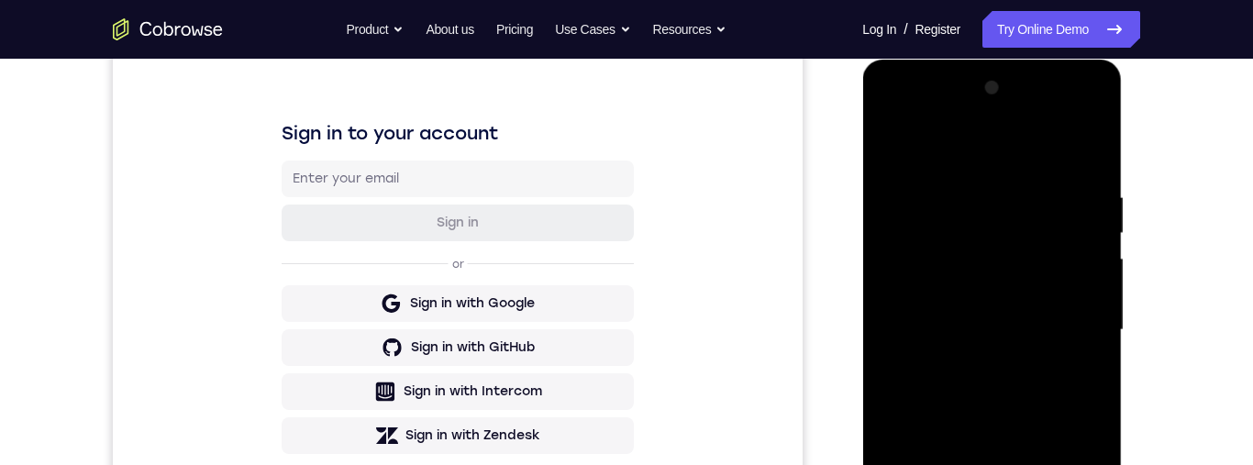
scroll to position [217, 0]
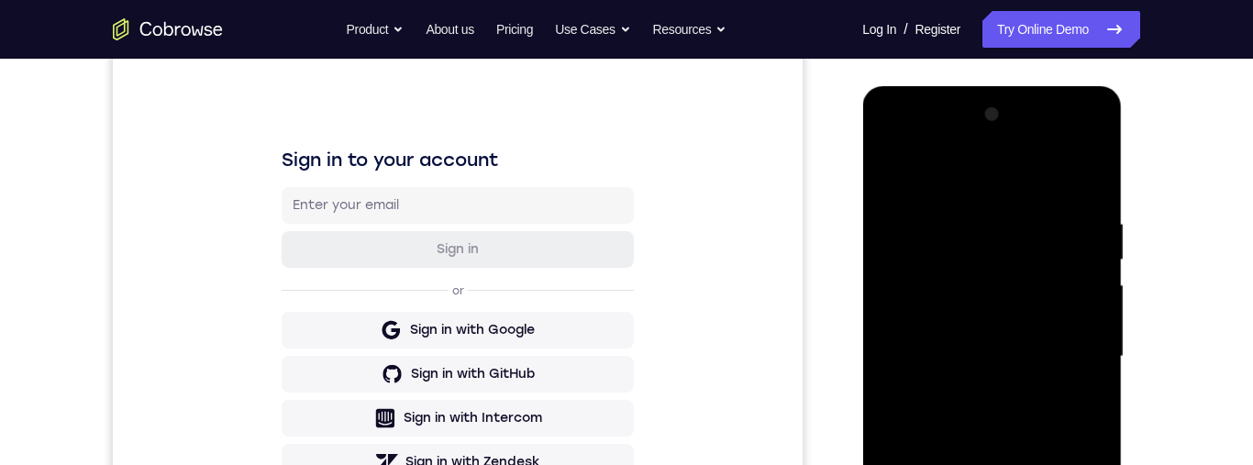
click at [888, 178] on div at bounding box center [991, 357] width 231 height 514
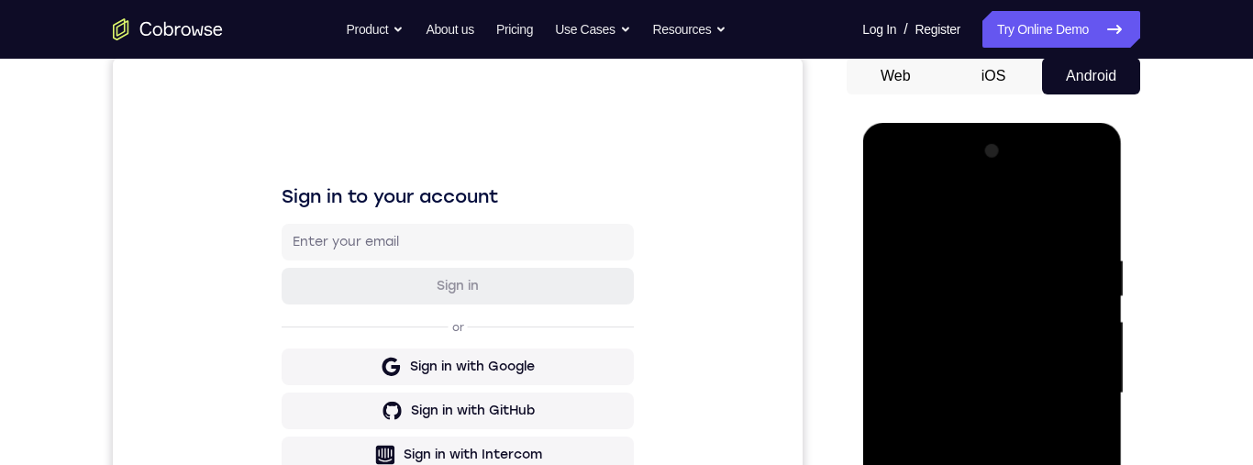
click at [895, 210] on div at bounding box center [991, 394] width 231 height 514
click at [964, 250] on div at bounding box center [991, 394] width 231 height 514
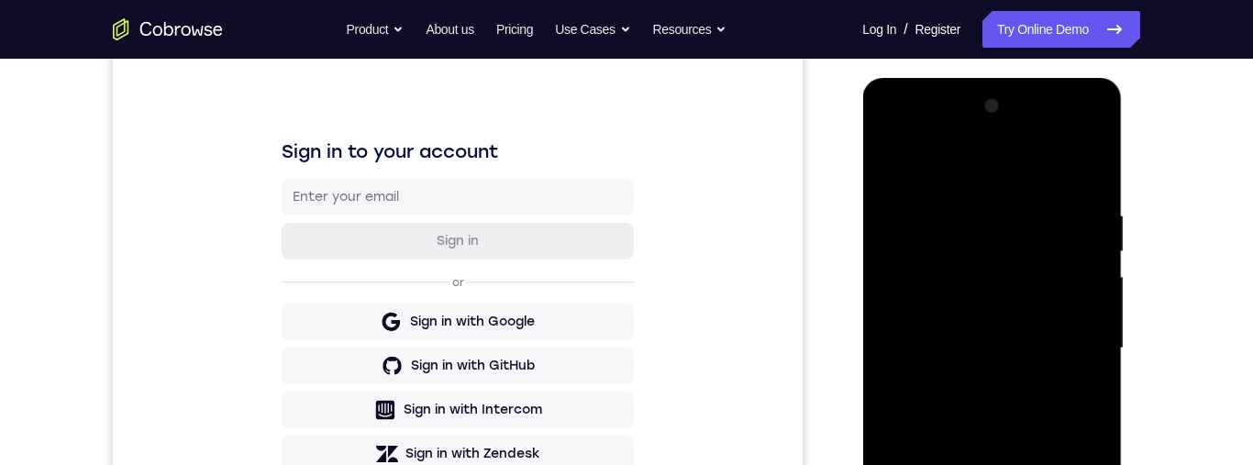
scroll to position [225, 0]
click at [1091, 280] on div at bounding box center [991, 350] width 231 height 514
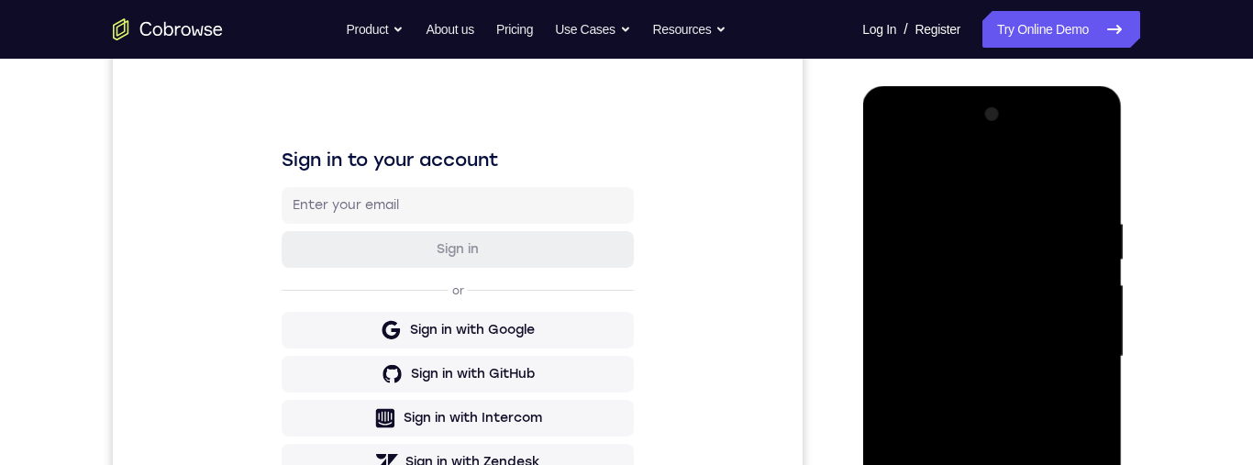
click at [1078, 185] on div at bounding box center [991, 357] width 231 height 514
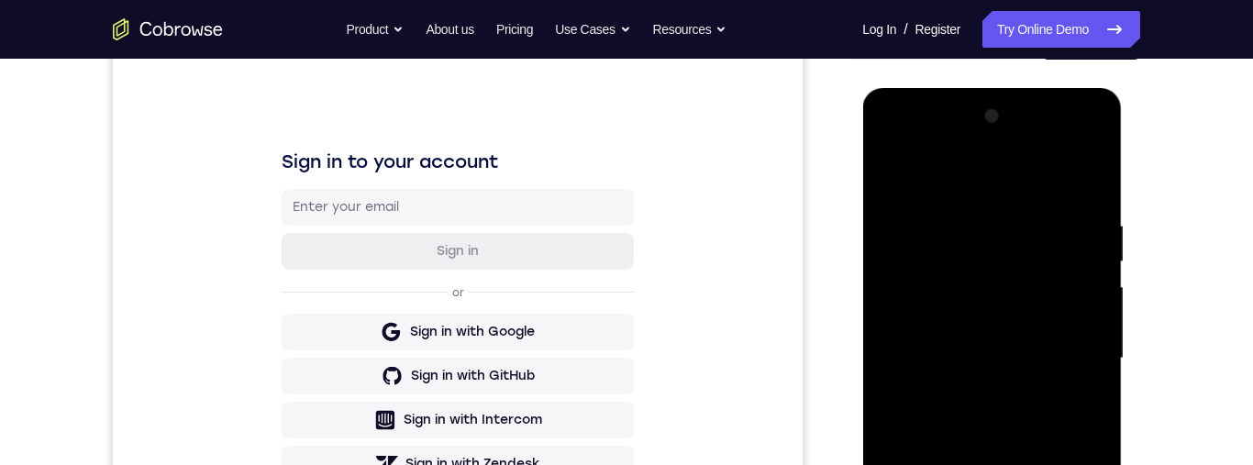
scroll to position [233, 0]
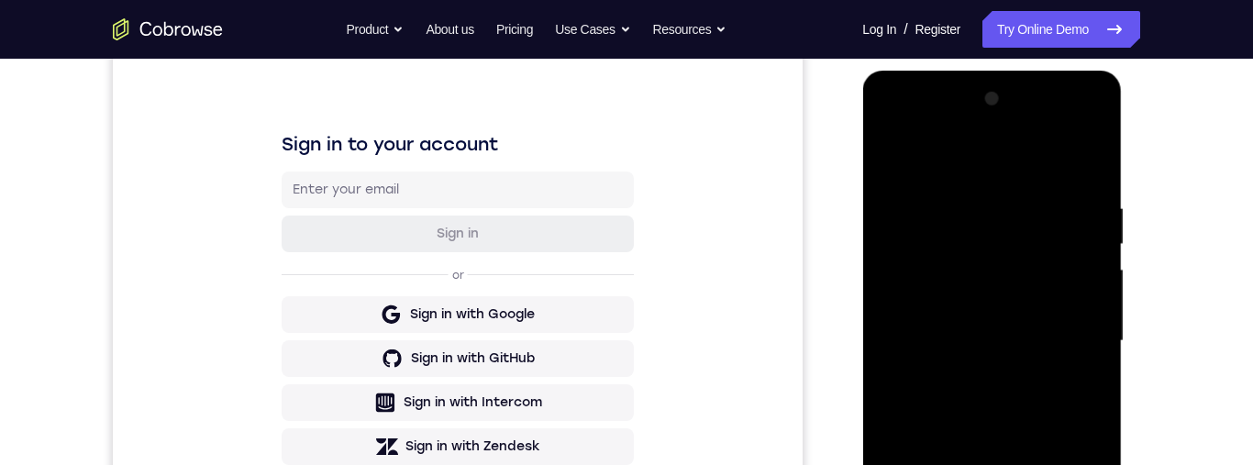
click at [1092, 150] on div at bounding box center [991, 341] width 231 height 514
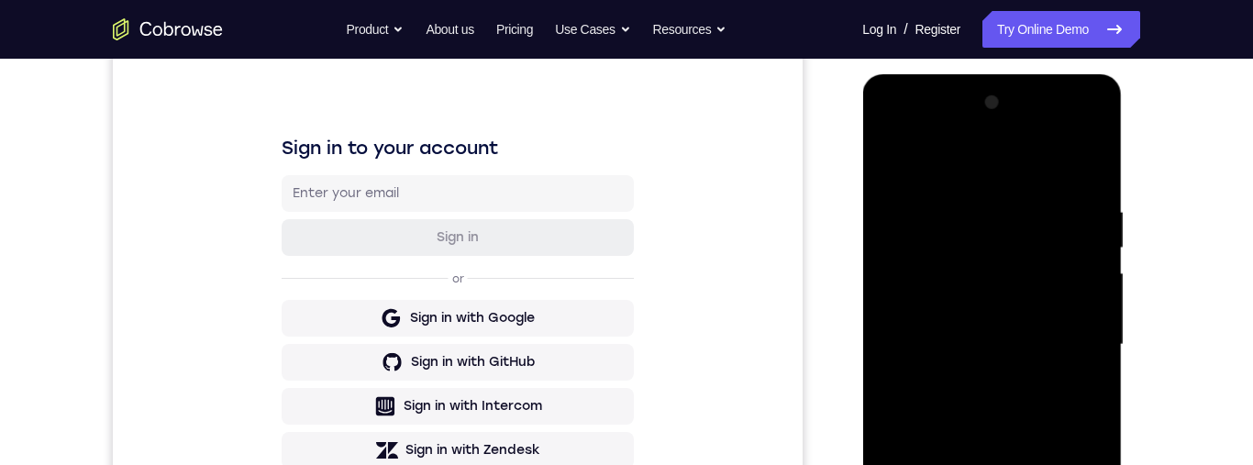
scroll to position [221, 0]
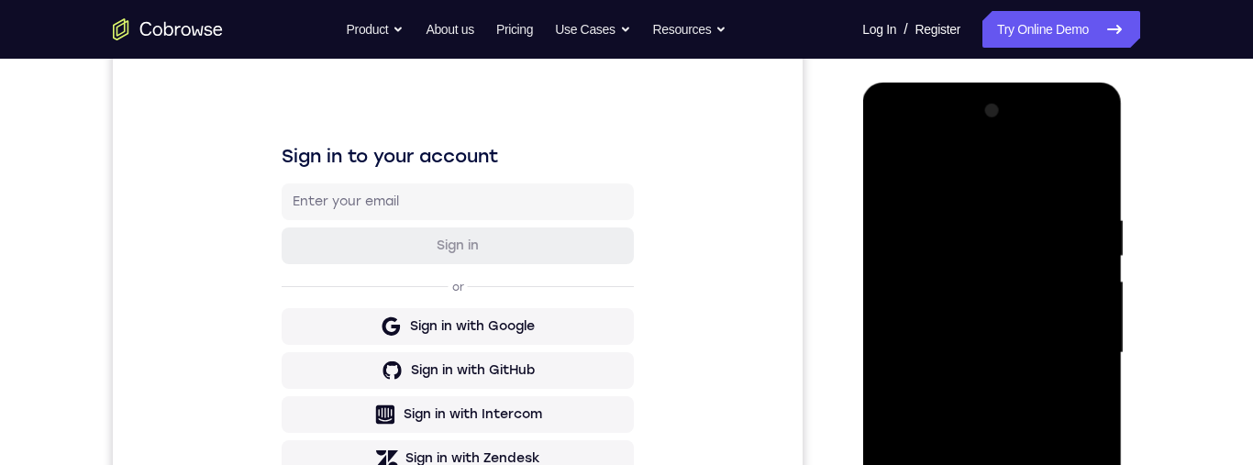
click at [898, 175] on div at bounding box center [991, 353] width 231 height 514
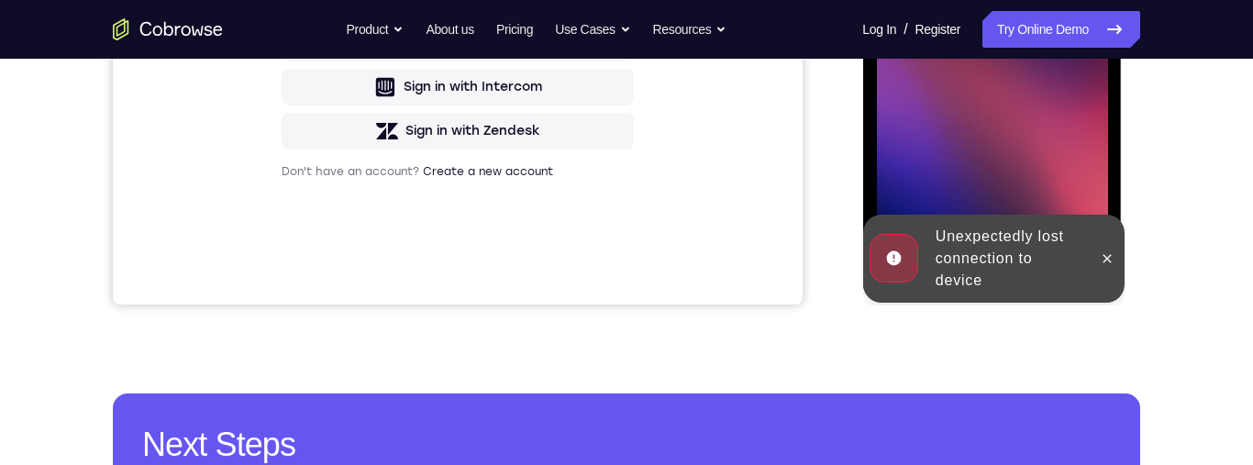
scroll to position [561, 0]
